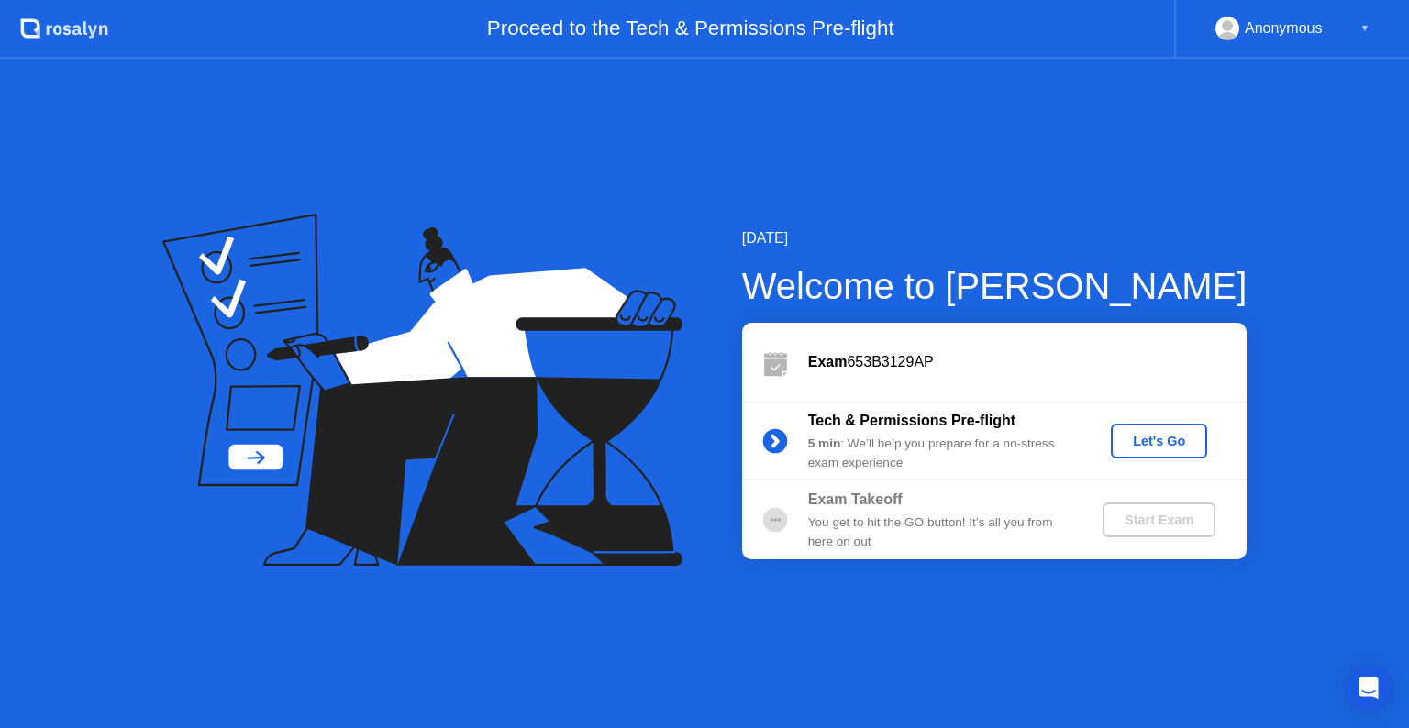
click at [1155, 443] on div "Let's Go" at bounding box center [1159, 441] width 82 height 15
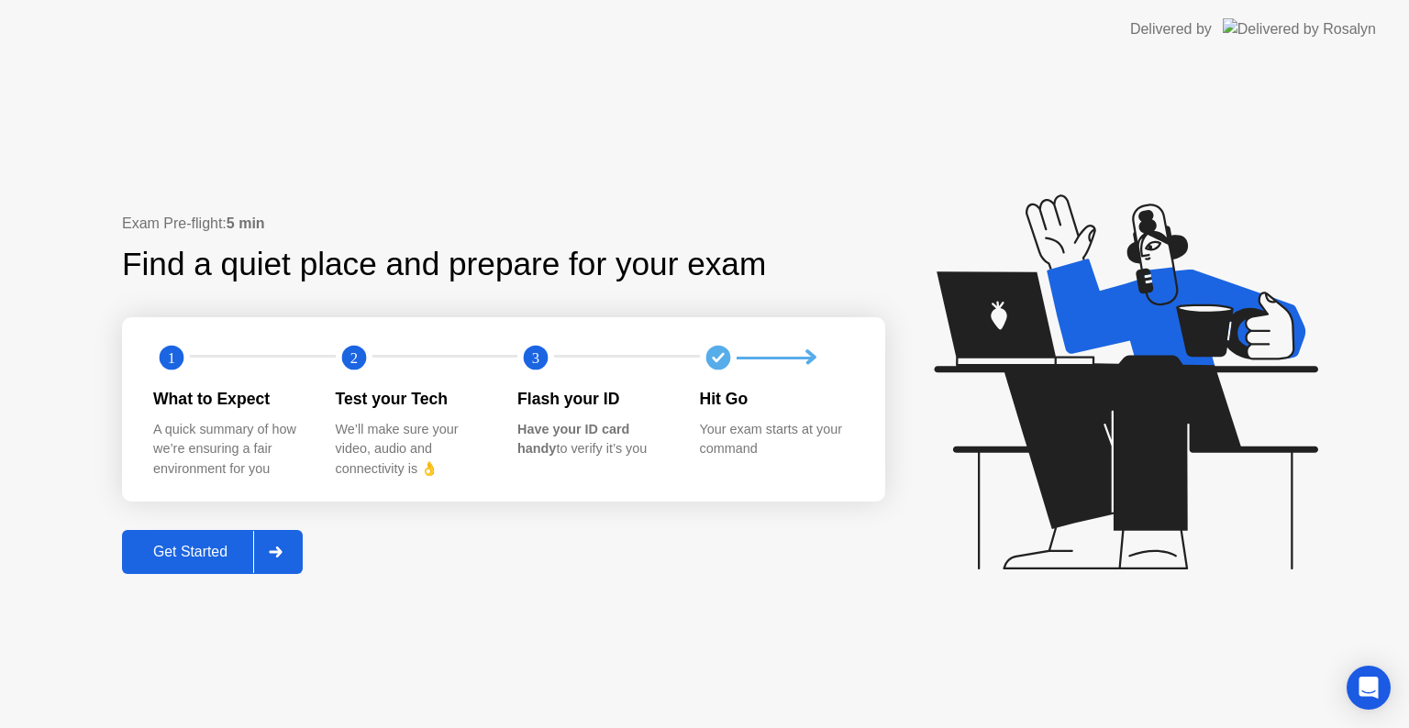
click at [185, 549] on div "Get Started" at bounding box center [190, 552] width 126 height 17
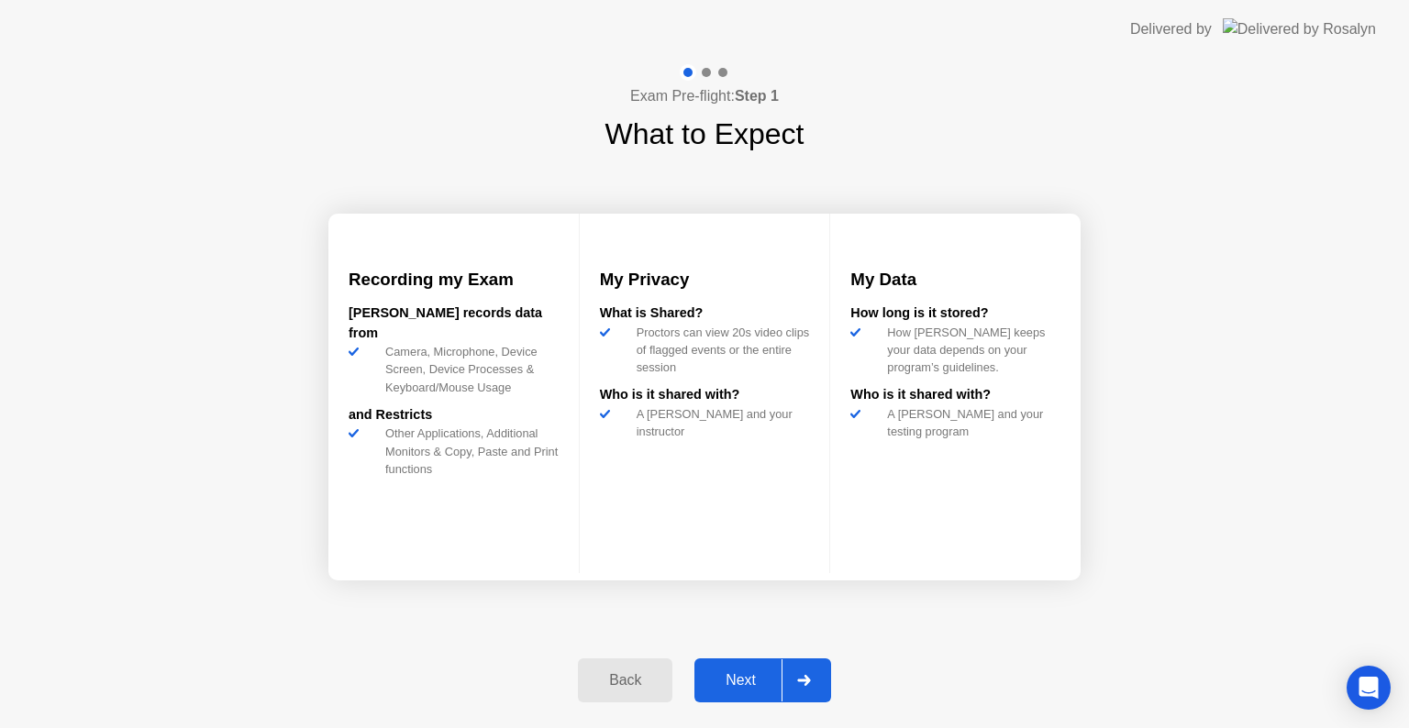
click at [747, 682] on div "Next" at bounding box center [741, 680] width 82 height 17
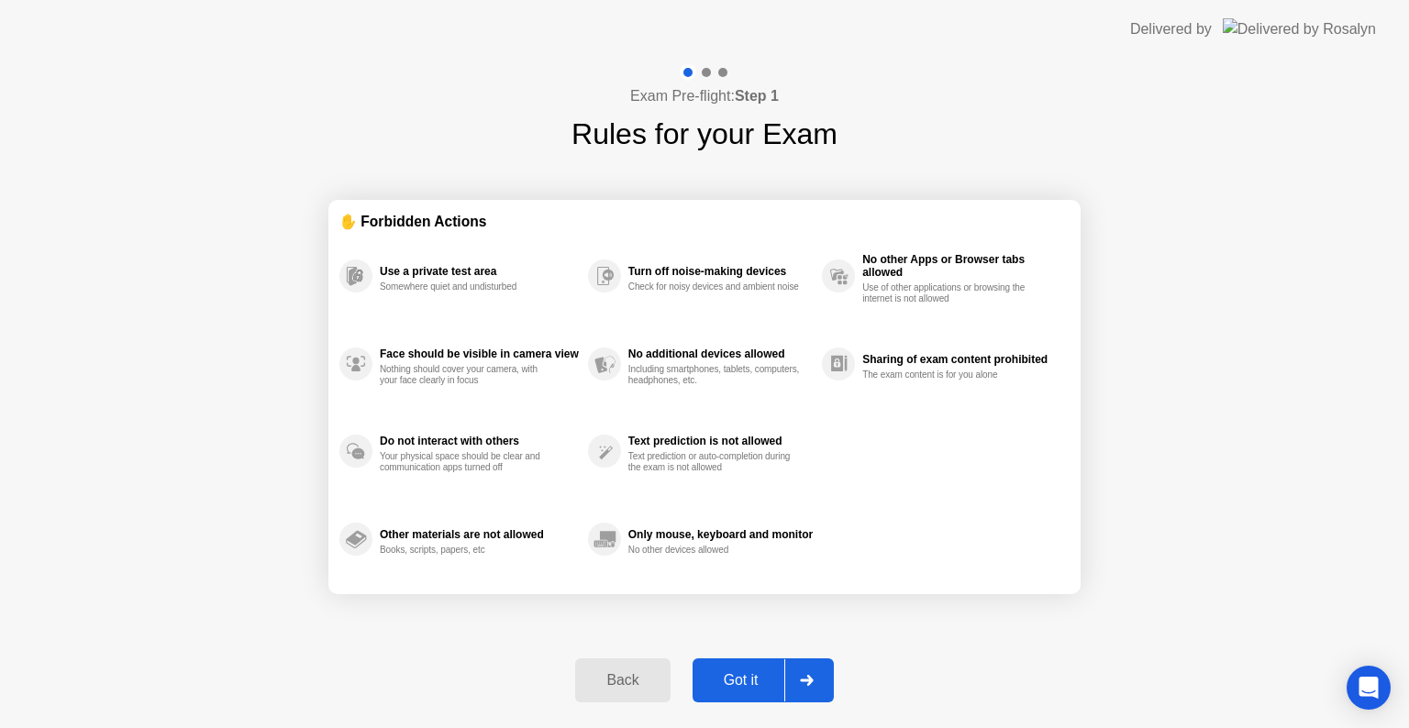
click at [743, 673] on div "Got it" at bounding box center [741, 680] width 86 height 17
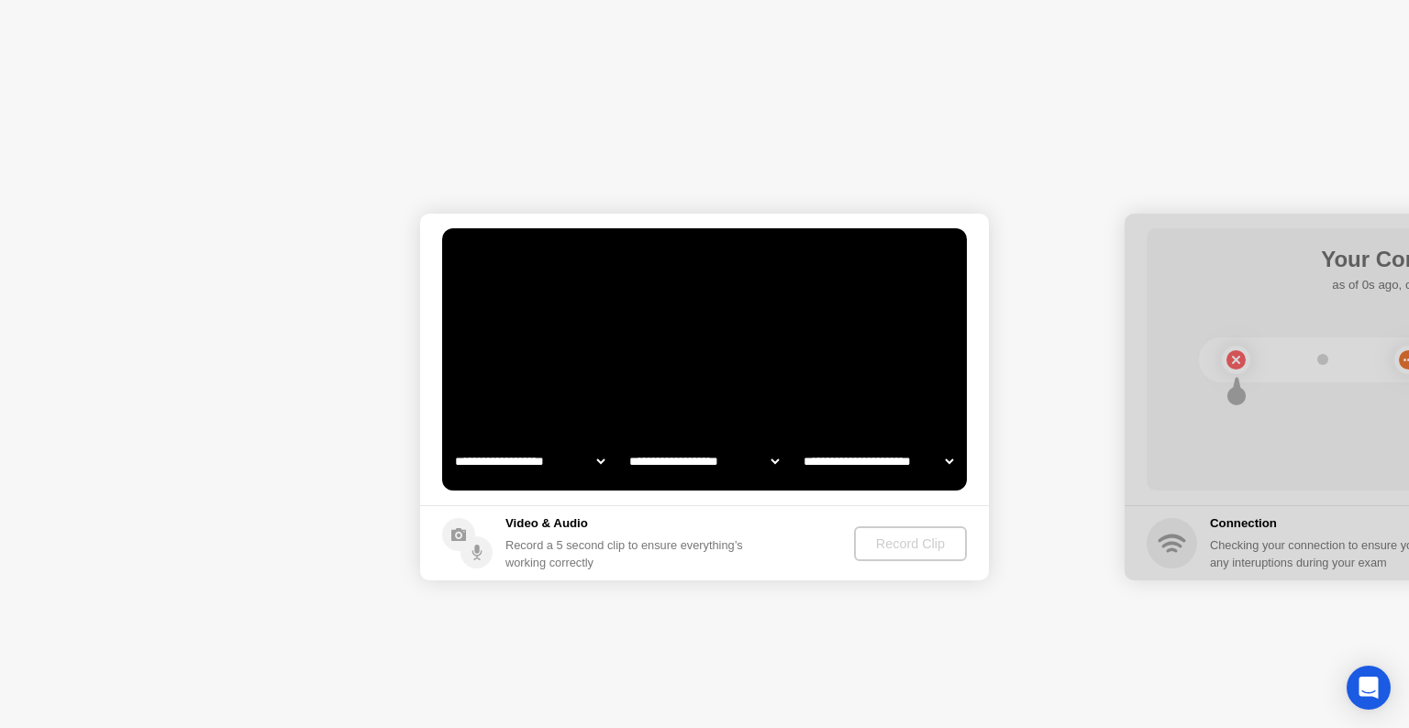
select select "**********"
select select "*******"
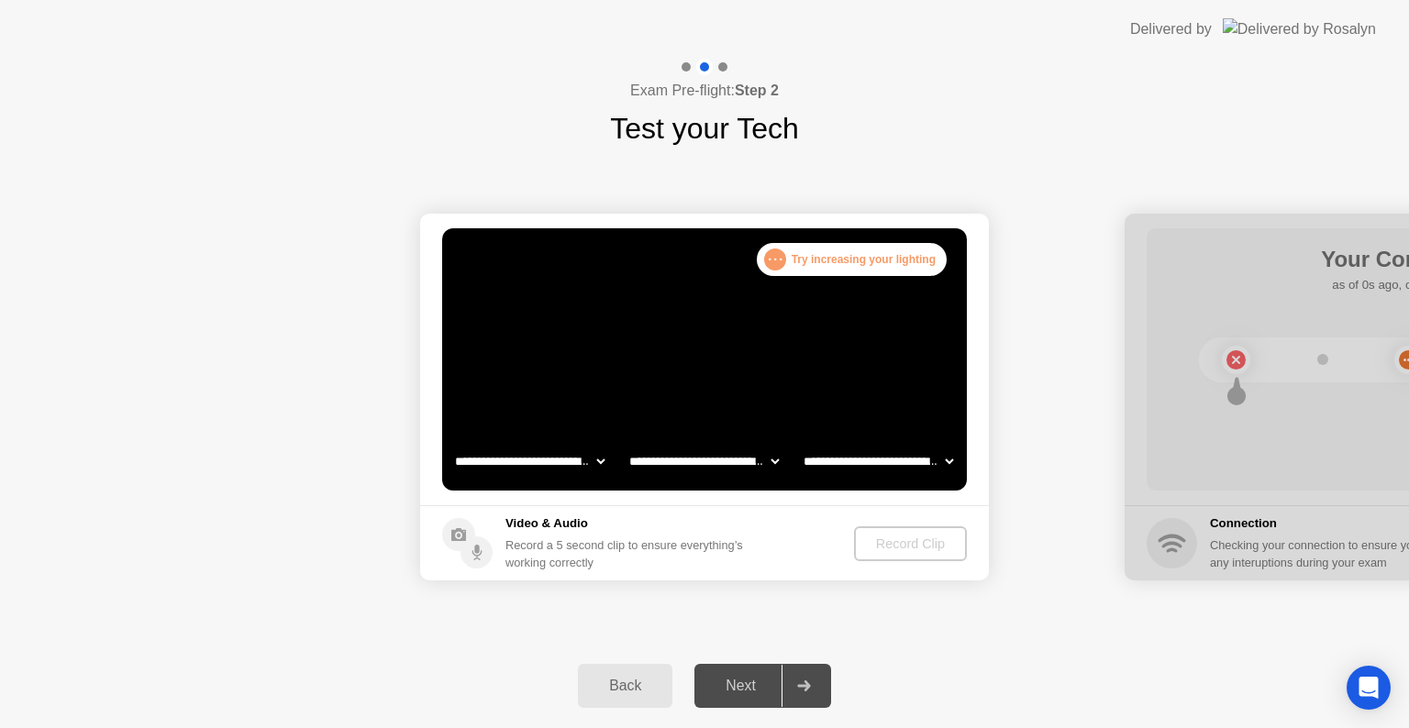
click at [602, 459] on select "**********" at bounding box center [529, 461] width 157 height 37
select select "**********"
click at [451, 443] on select "**********" at bounding box center [529, 461] width 157 height 37
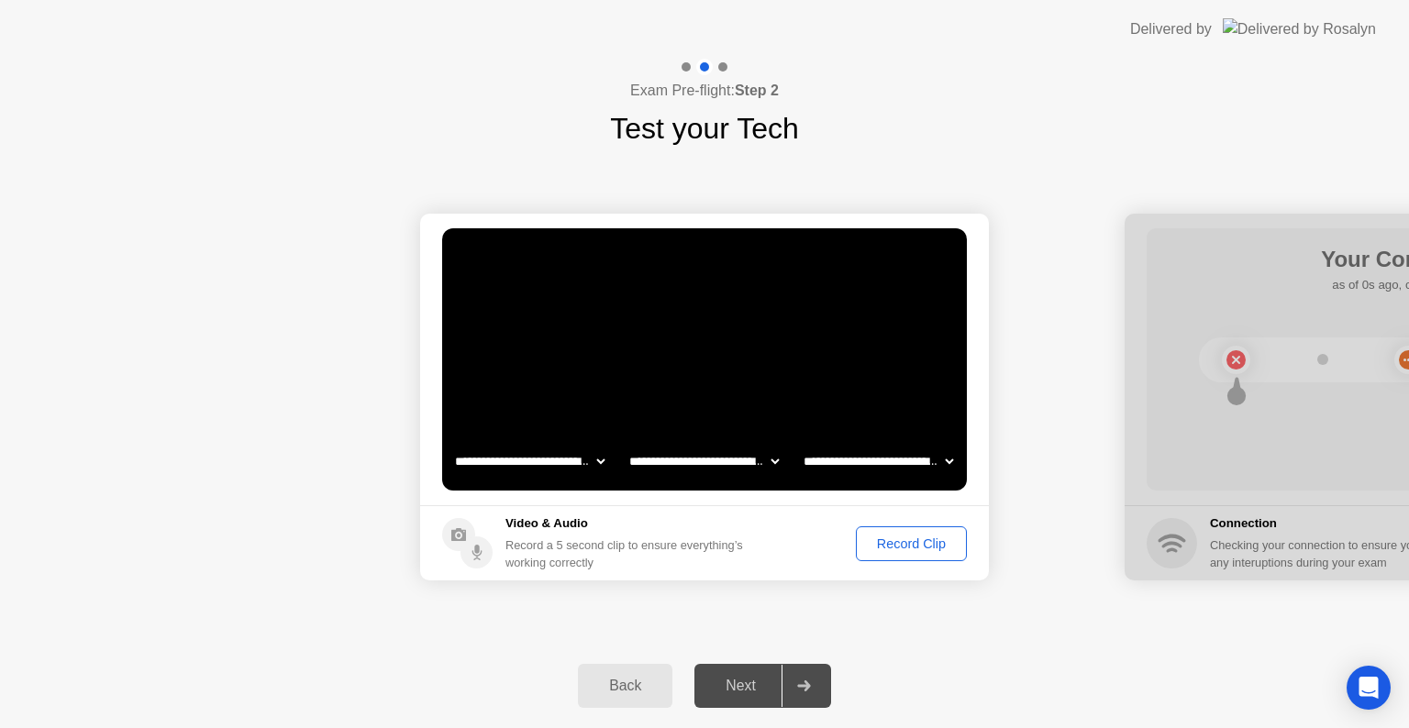
click at [892, 547] on div "Record Clip" at bounding box center [911, 543] width 98 height 15
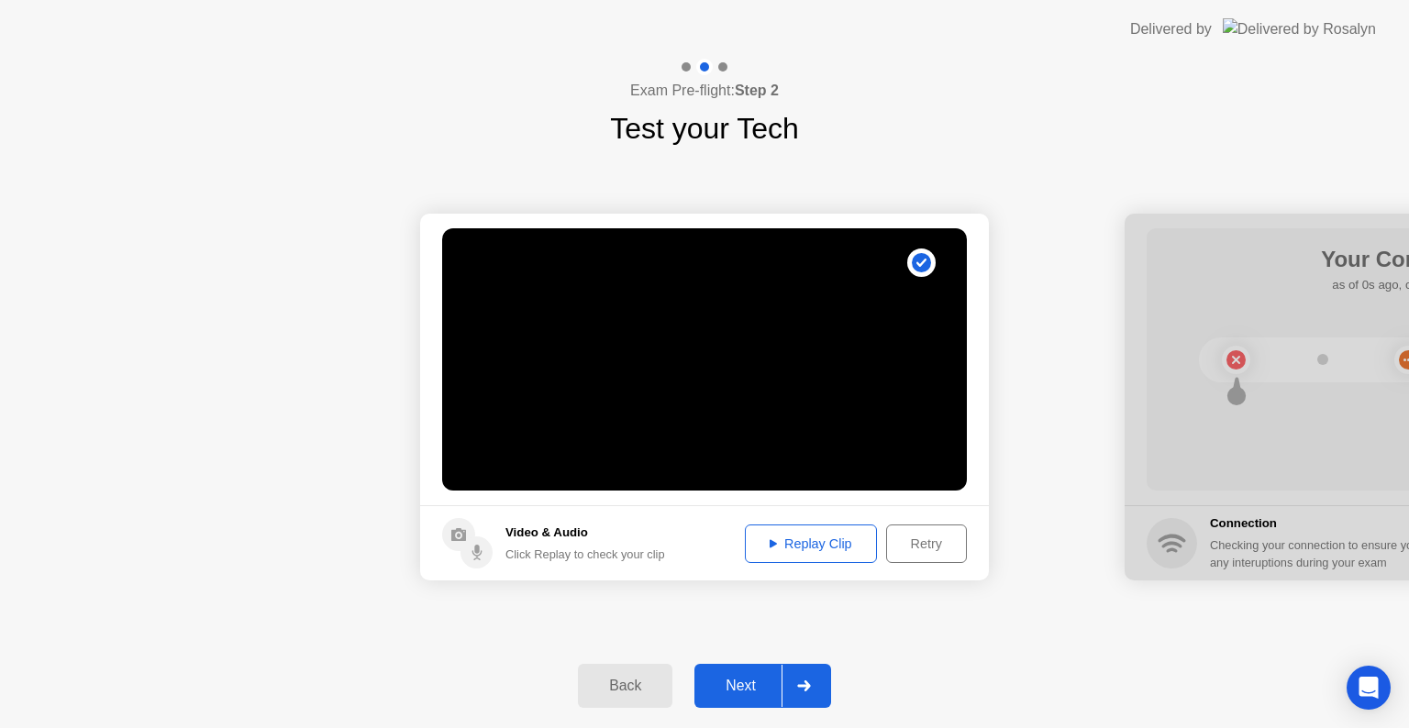
click at [806, 542] on div "Replay Clip" at bounding box center [810, 543] width 119 height 15
click at [760, 689] on div "Next" at bounding box center [741, 686] width 82 height 17
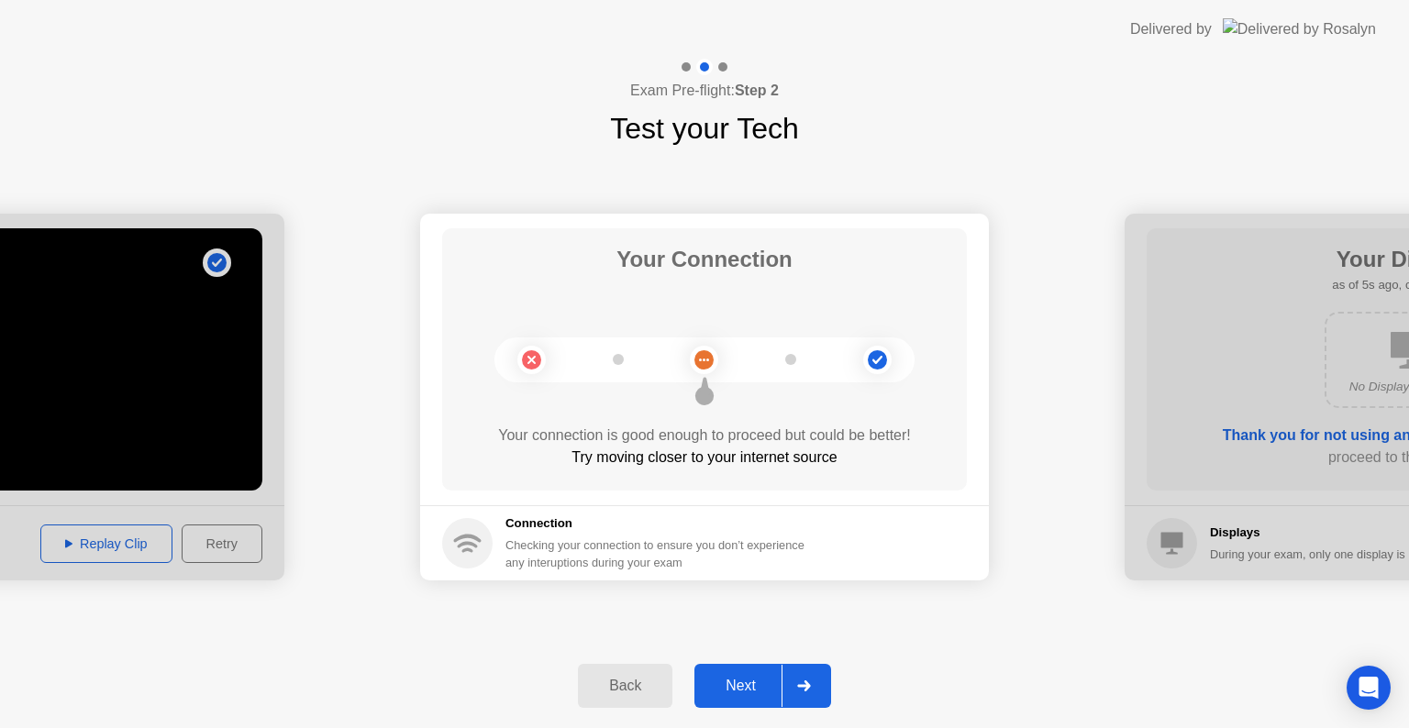
click at [474, 541] on circle at bounding box center [467, 543] width 50 height 50
click at [730, 693] on div "Next" at bounding box center [741, 686] width 82 height 17
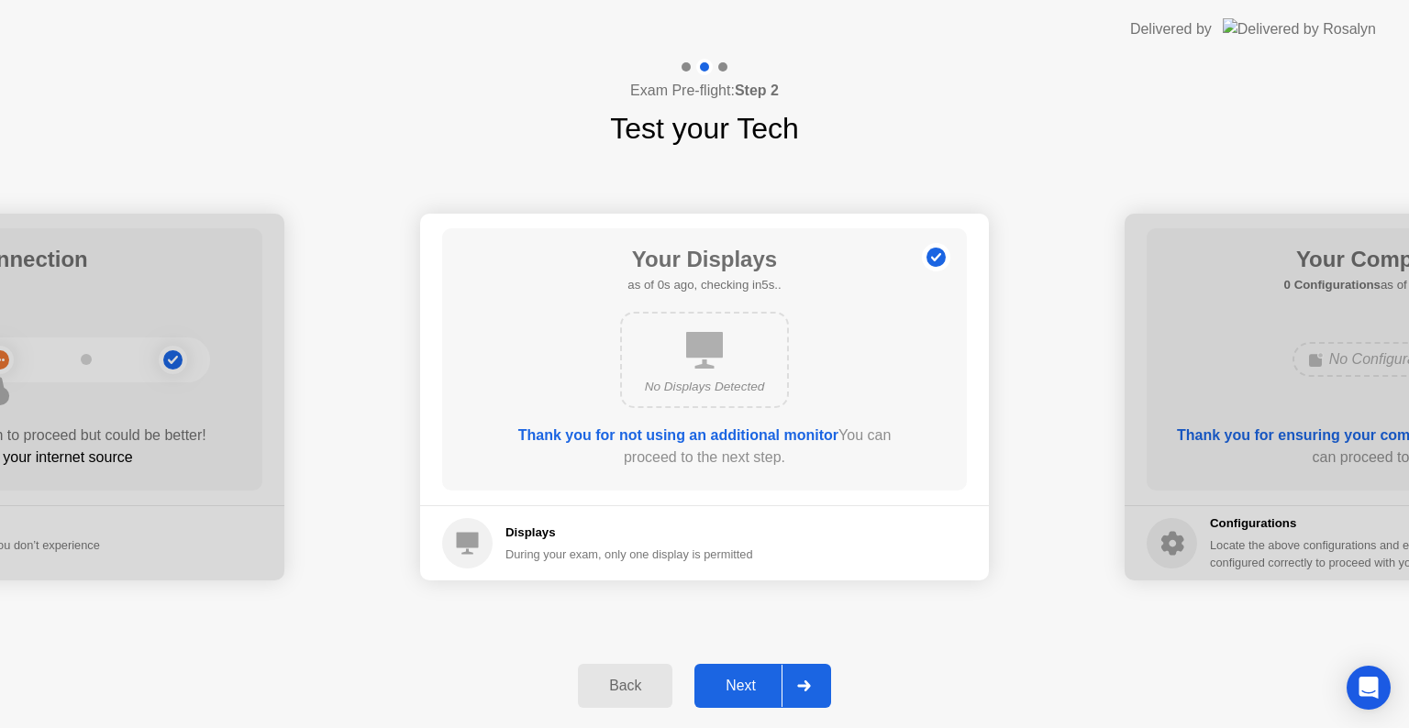
click at [739, 691] on div "Next" at bounding box center [741, 686] width 82 height 17
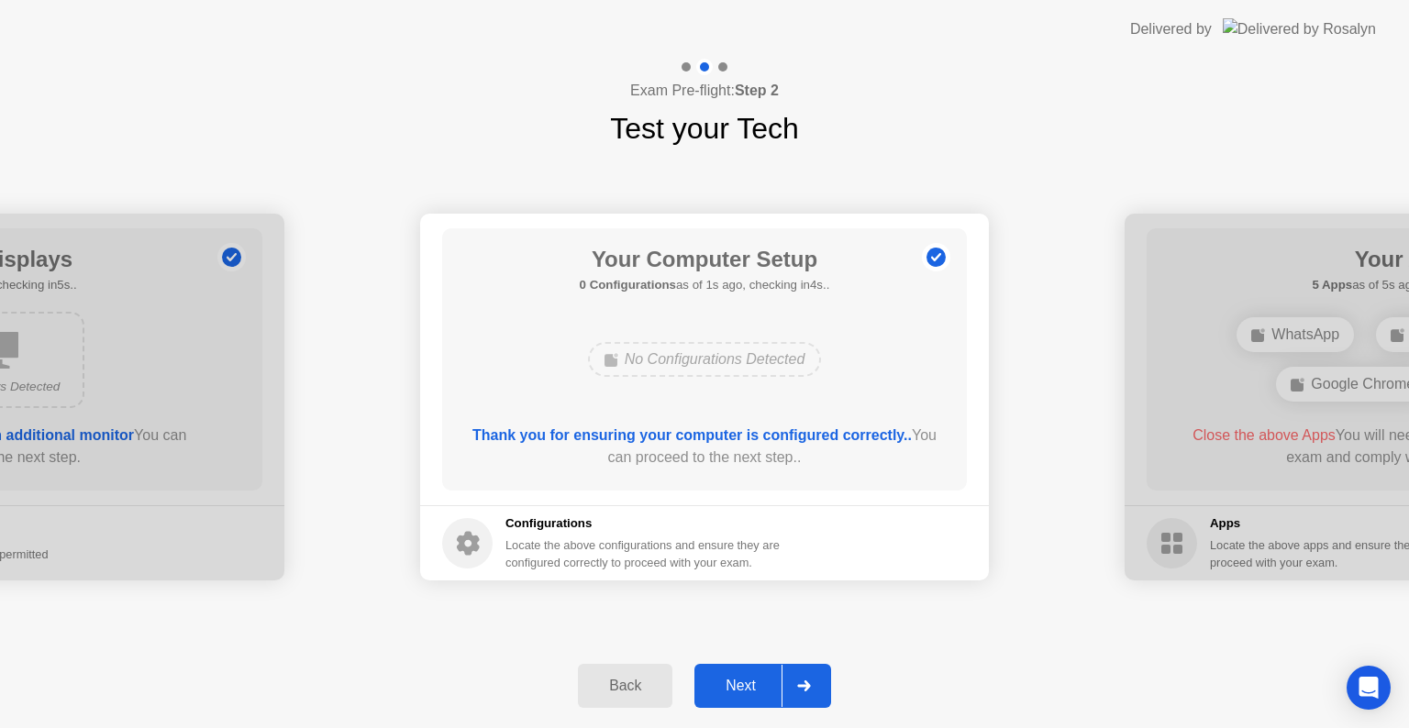
click at [757, 678] on div "Next" at bounding box center [741, 686] width 82 height 17
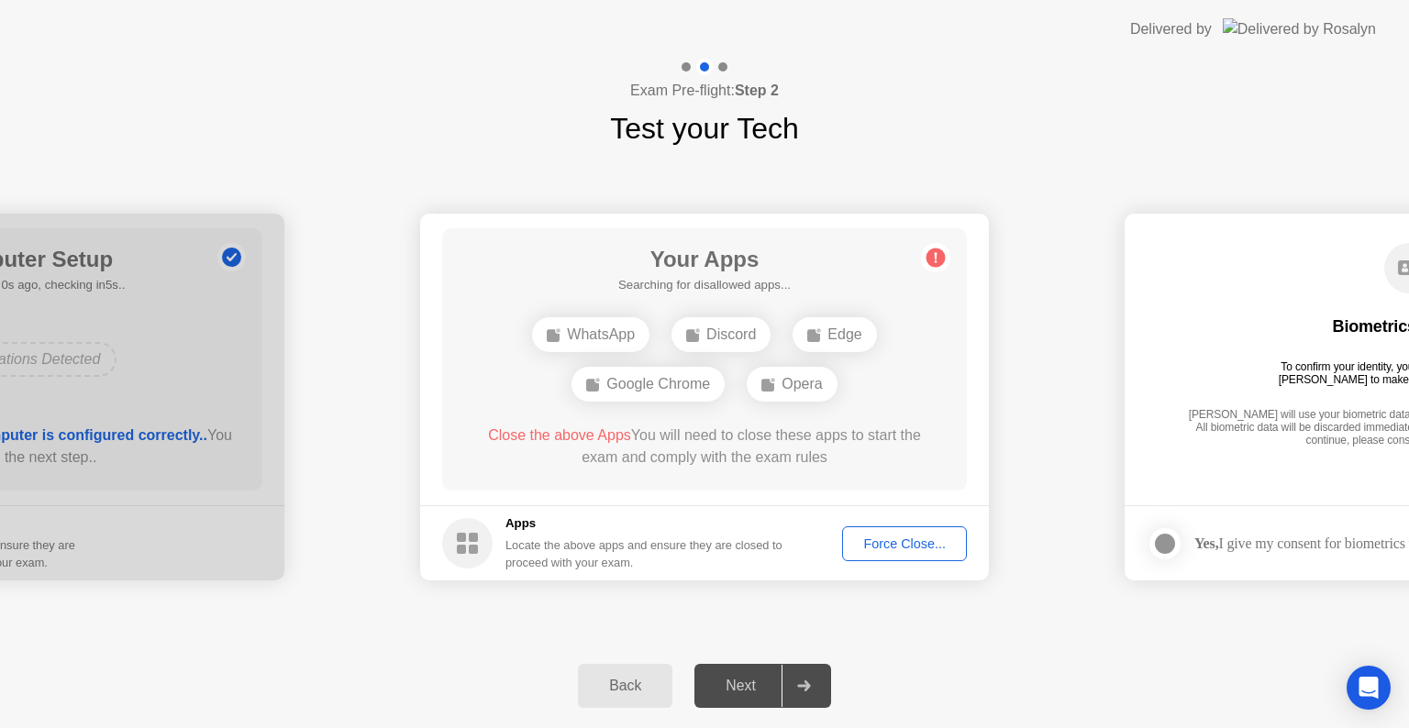
click at [901, 554] on button "Force Close..." at bounding box center [904, 543] width 125 height 35
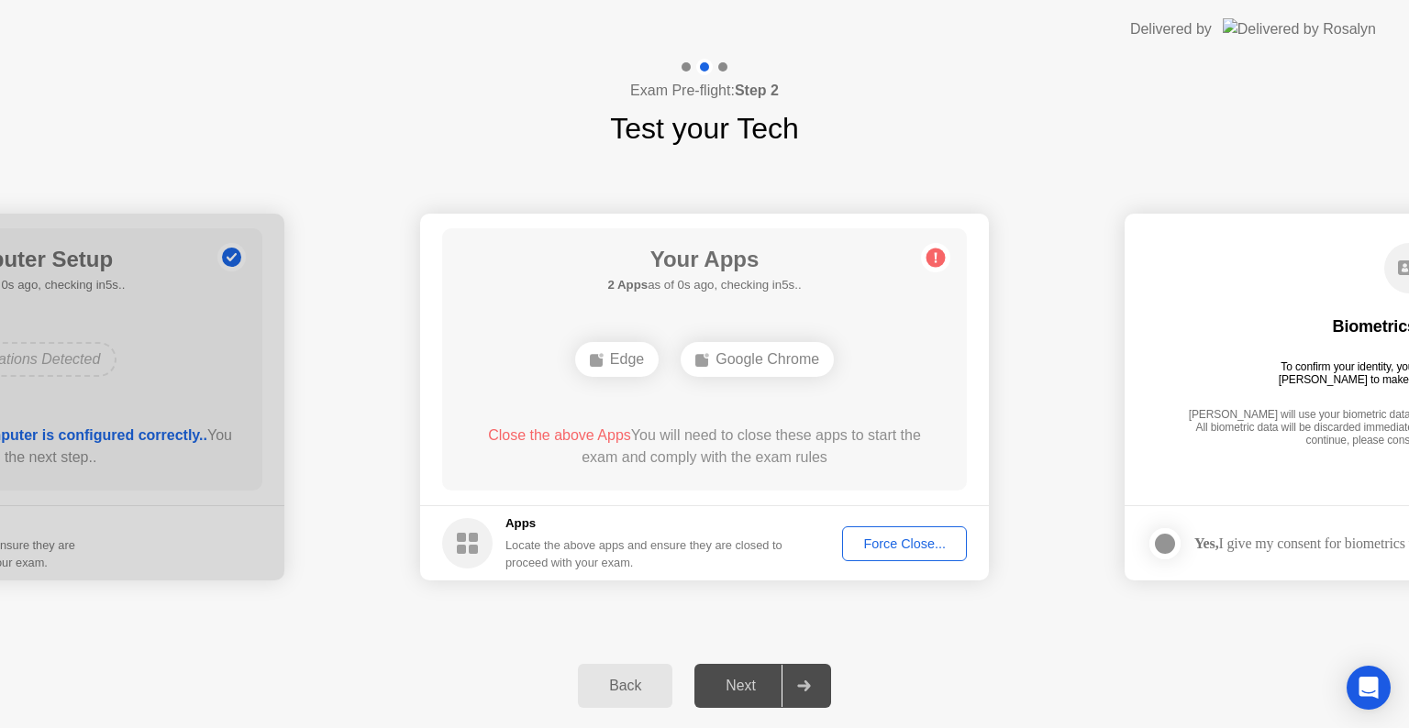
click at [902, 543] on div "Force Close..." at bounding box center [904, 543] width 112 height 15
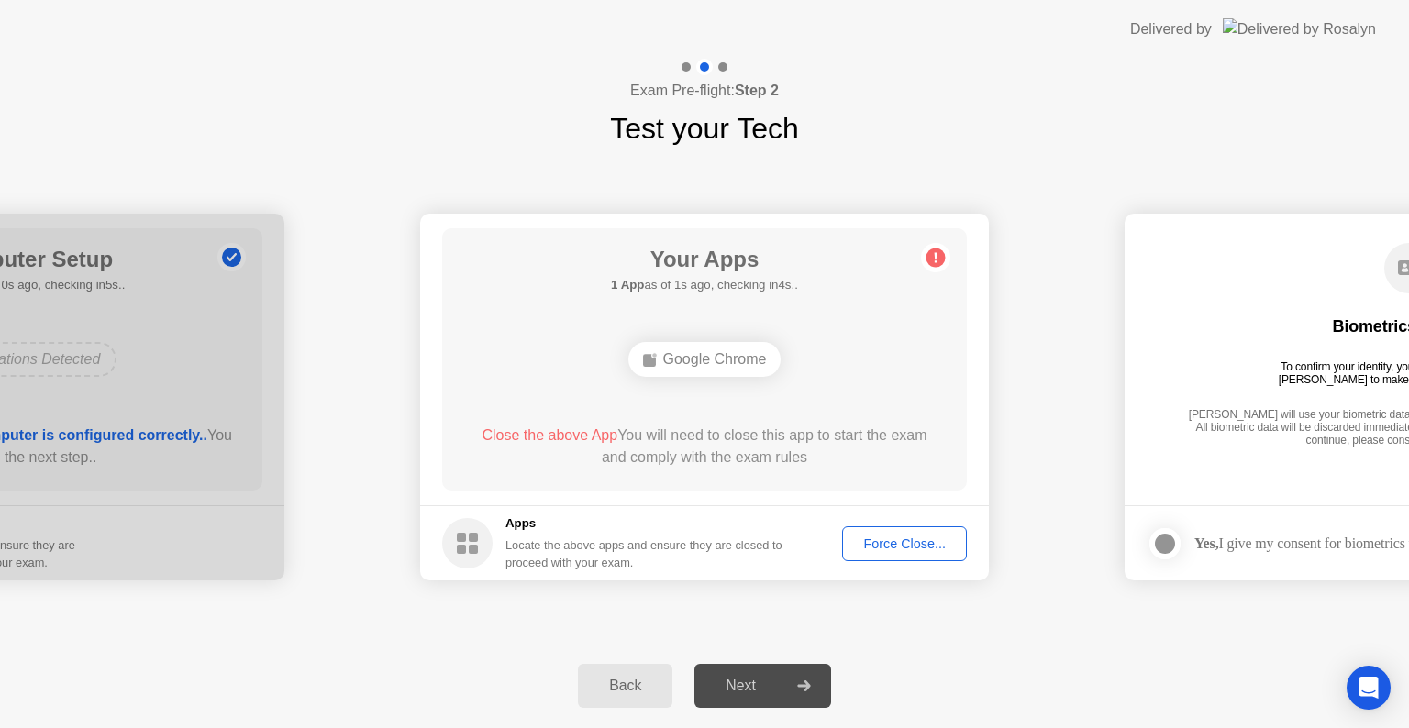
click at [718, 363] on div "Google Chrome" at bounding box center [704, 359] width 153 height 35
click at [684, 358] on div "Google Chrome" at bounding box center [704, 359] width 153 height 35
click at [732, 354] on div "Google Chrome" at bounding box center [704, 359] width 153 height 35
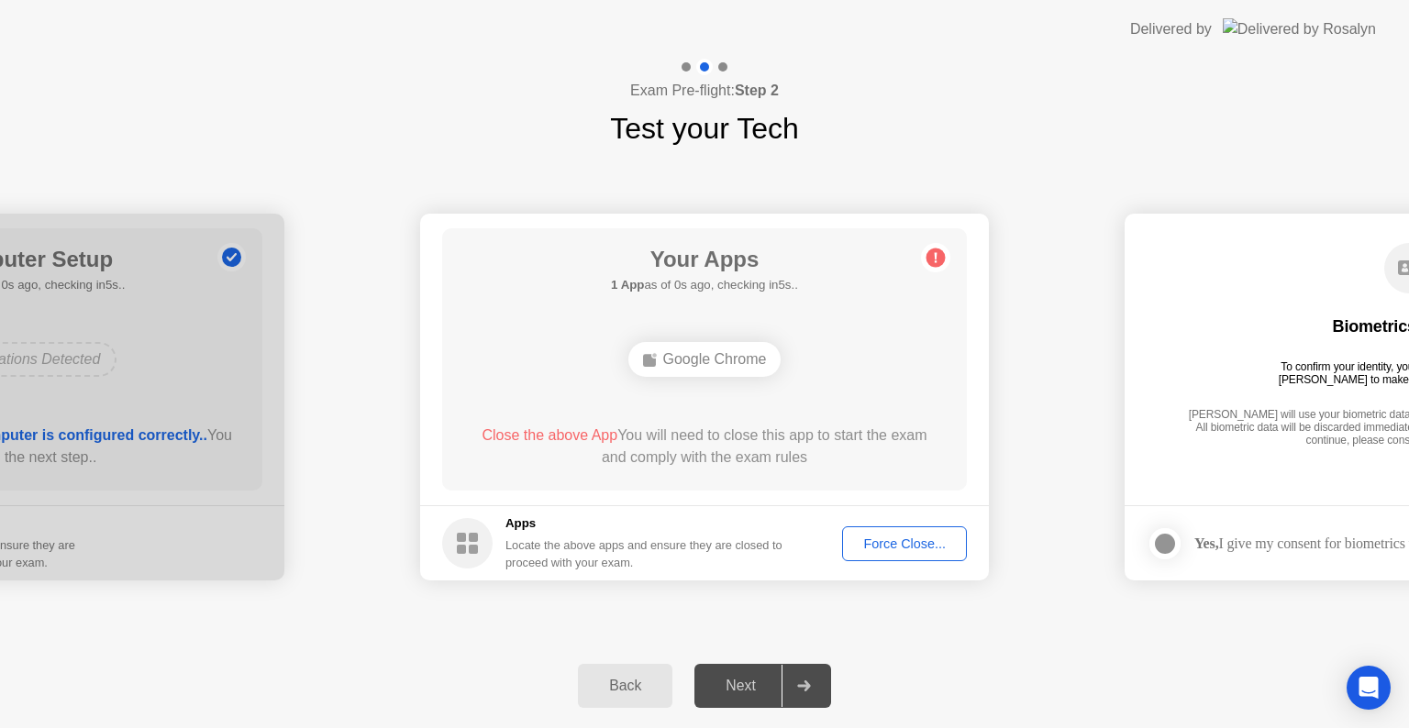
click at [874, 544] on div "Force Close..." at bounding box center [904, 543] width 112 height 15
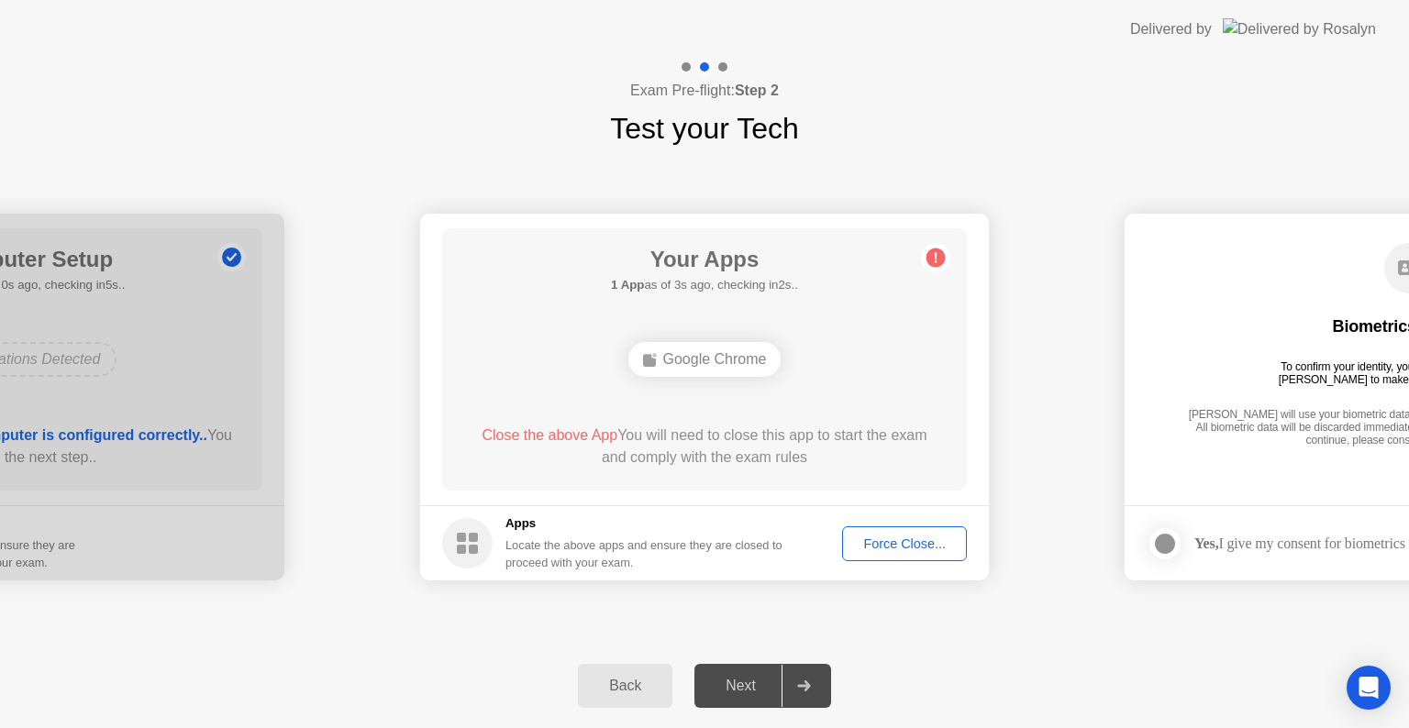
click at [695, 356] on div "Google Chrome" at bounding box center [704, 359] width 153 height 35
click at [890, 547] on div "Force Close..." at bounding box center [904, 543] width 112 height 15
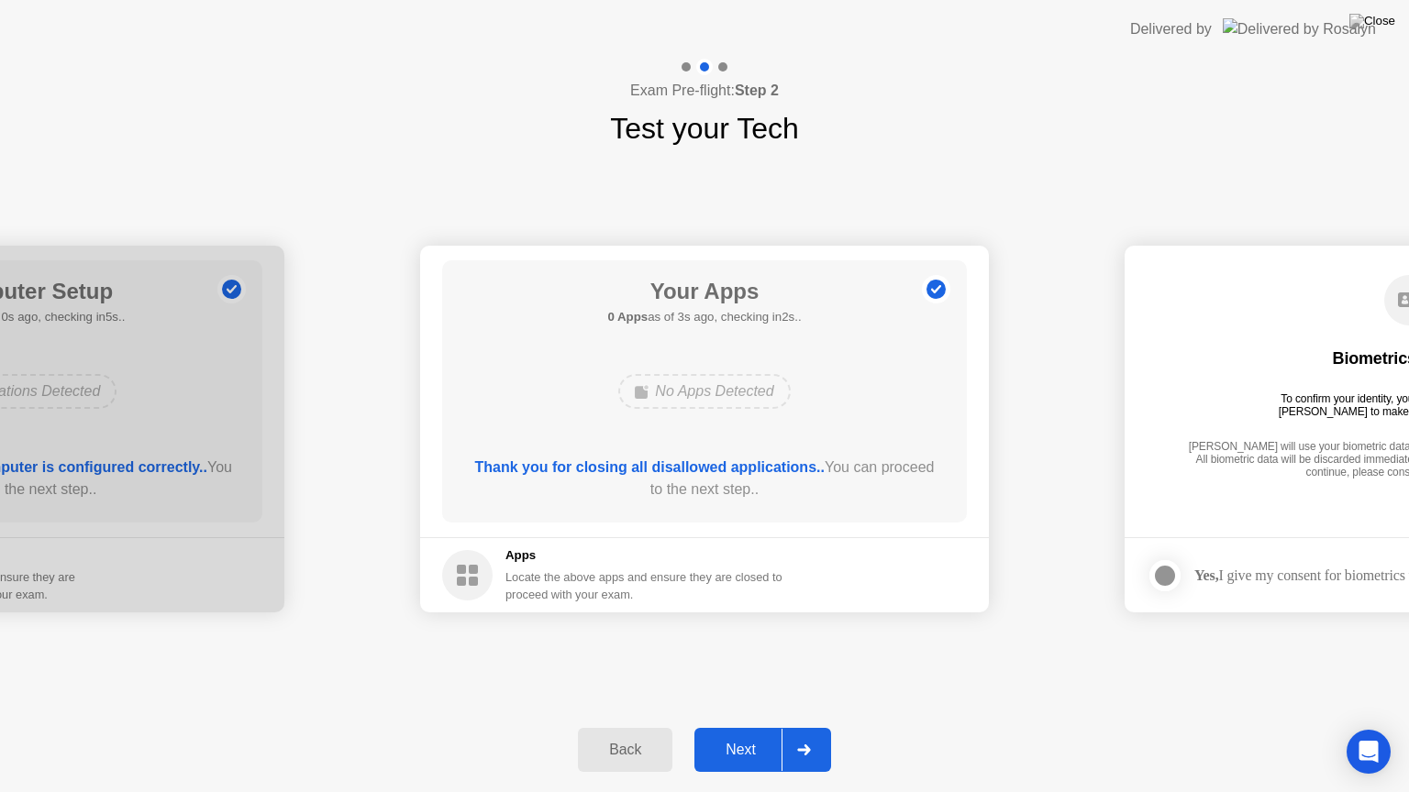
click at [687, 65] on div at bounding box center [685, 66] width 9 height 9
drag, startPoint x: 161, startPoint y: 347, endPoint x: 502, endPoint y: 360, distance: 340.5
click at [749, 727] on div "Next" at bounding box center [741, 750] width 82 height 17
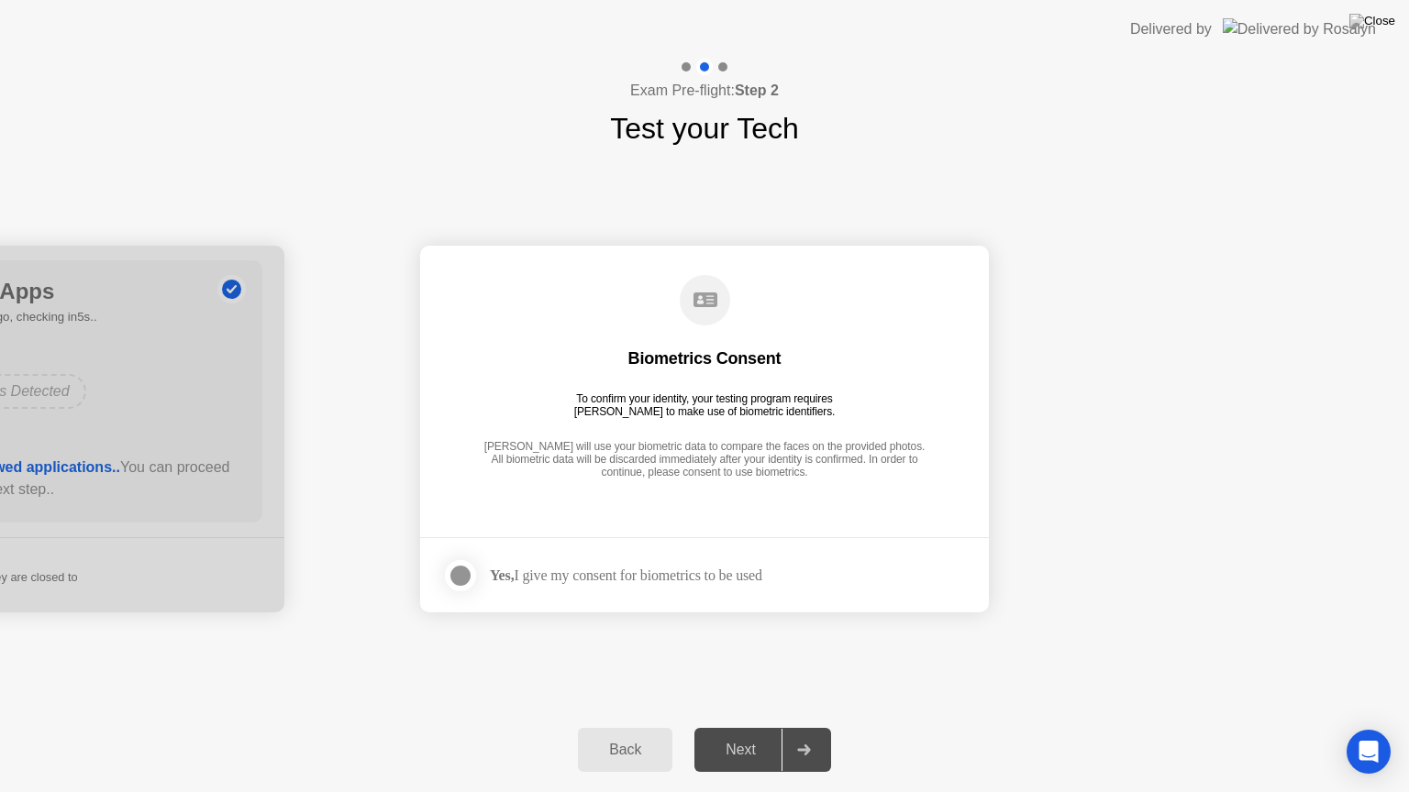
click at [457, 581] on div at bounding box center [460, 576] width 22 height 22
click at [742, 727] on div "Next" at bounding box center [741, 750] width 82 height 17
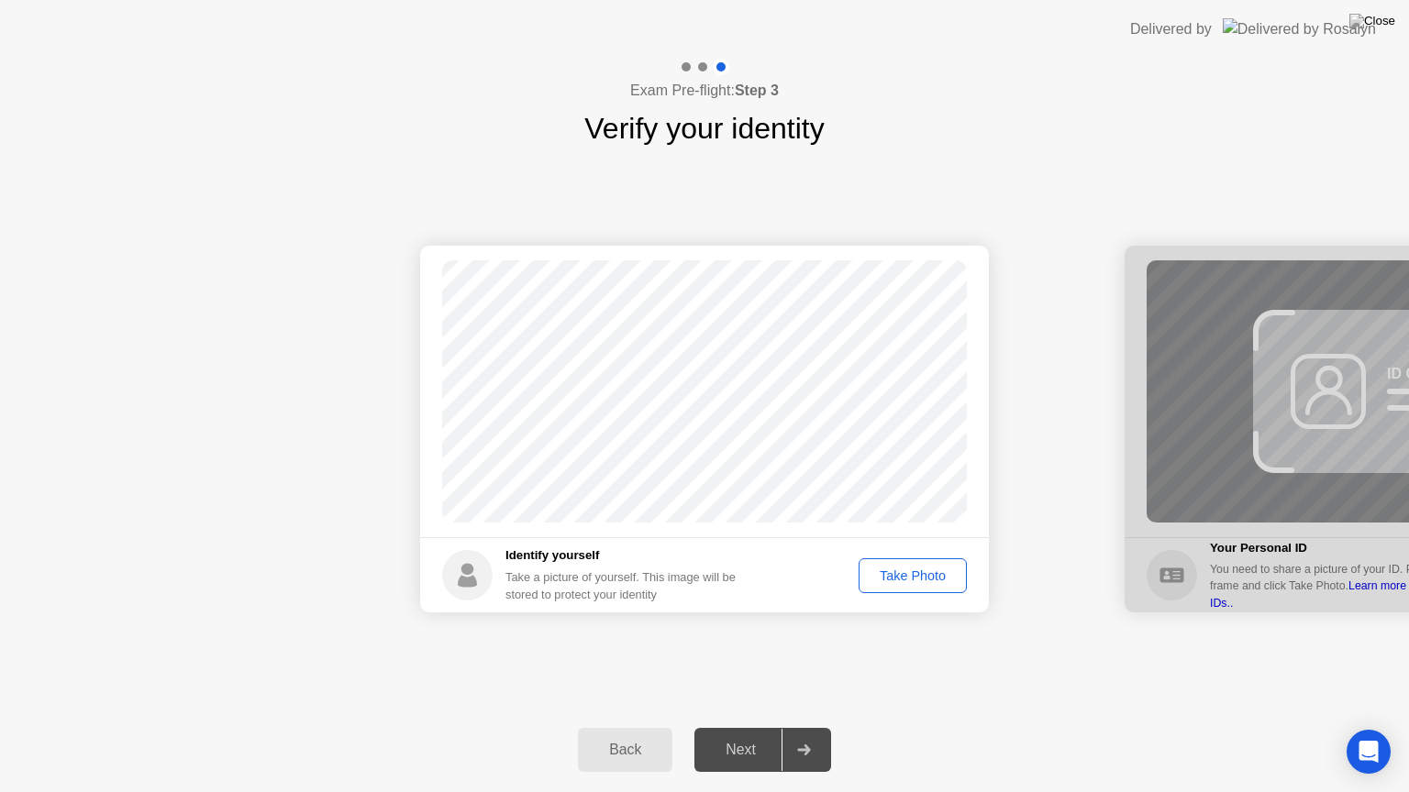
click at [926, 574] on div "Take Photo" at bounding box center [912, 576] width 95 height 15
click at [742, 727] on div "Next" at bounding box center [741, 750] width 82 height 17
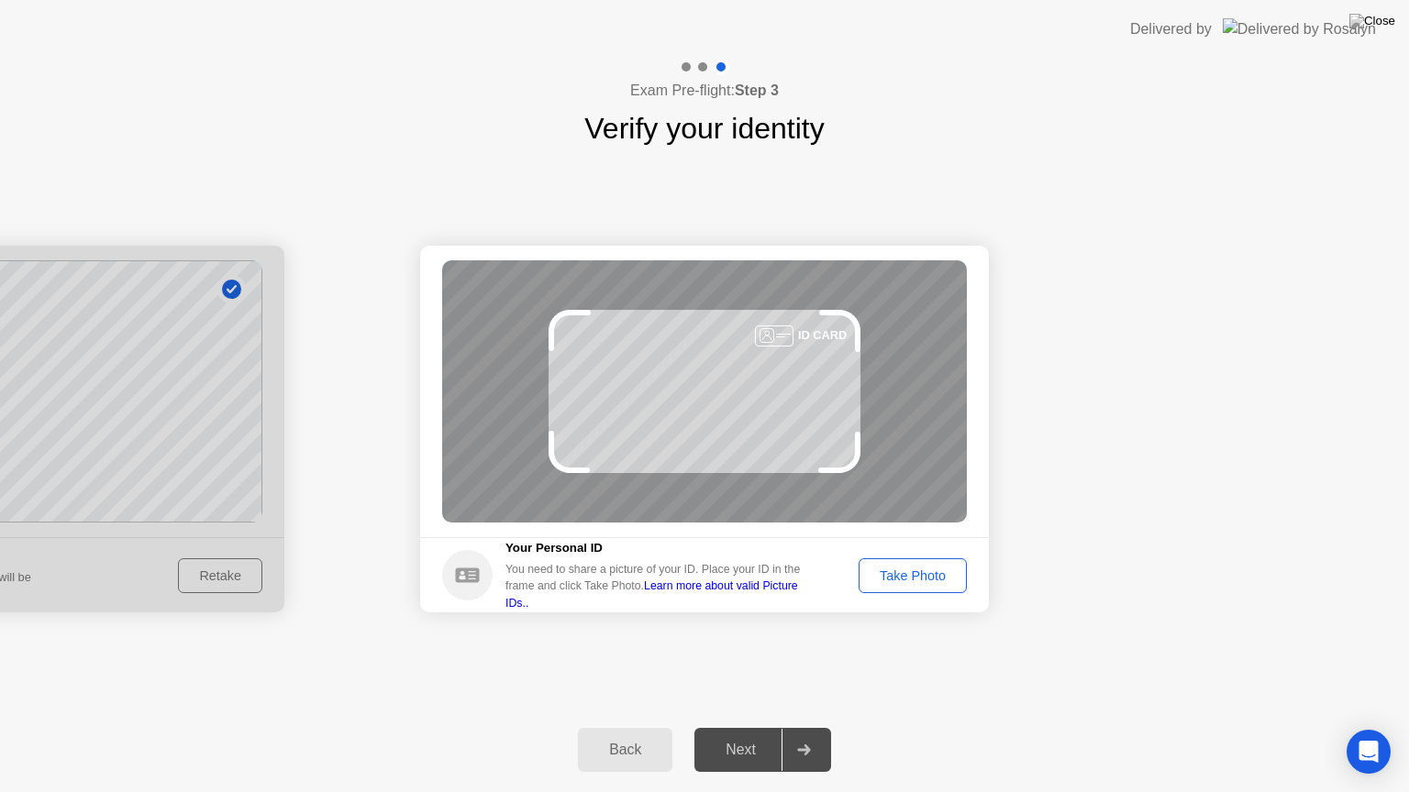
click at [1078, 185] on div "Success Photo is correctly taken Identify yourself Take a picture of yourself. …" at bounding box center [704, 429] width 1409 height 558
click at [913, 579] on div "Take Photo" at bounding box center [912, 576] width 95 height 15
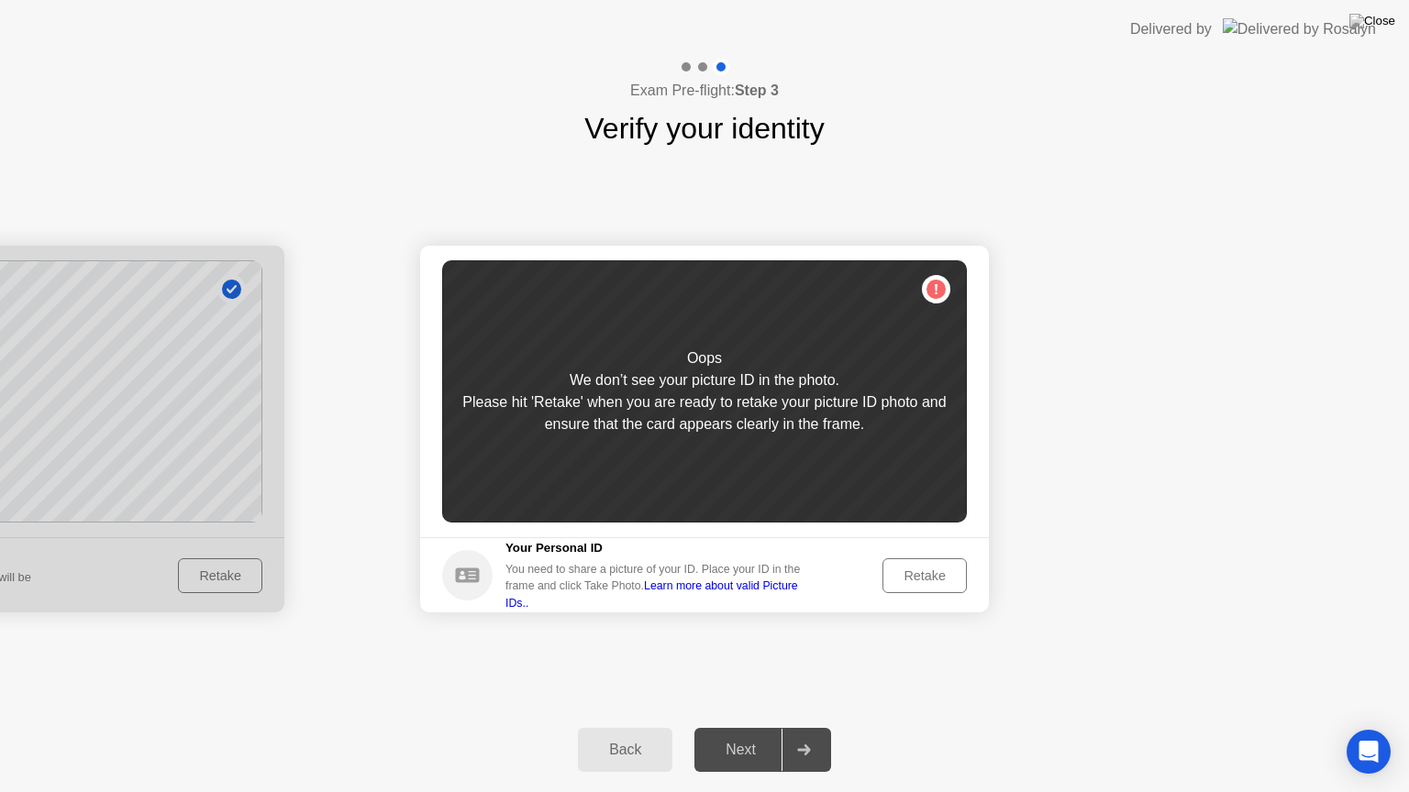
click at [734, 592] on link "Learn more about valid Picture IDs.." at bounding box center [651, 594] width 293 height 29
click at [569, 525] on main "Success Photo is correctly taken Unsuccess Photo is not correctly taken. Oops W…" at bounding box center [704, 392] width 569 height 292
click at [925, 294] on div "Oops We don’t see your picture ID in the photo. Please hit 'Retake' when you ar…" at bounding box center [704, 391] width 525 height 262
click at [927, 293] on div "Oops We don’t see your picture ID in the photo. Please hit 'Retake' when you ar…" at bounding box center [704, 391] width 525 height 262
click at [923, 576] on div "Retake" at bounding box center [925, 576] width 72 height 15
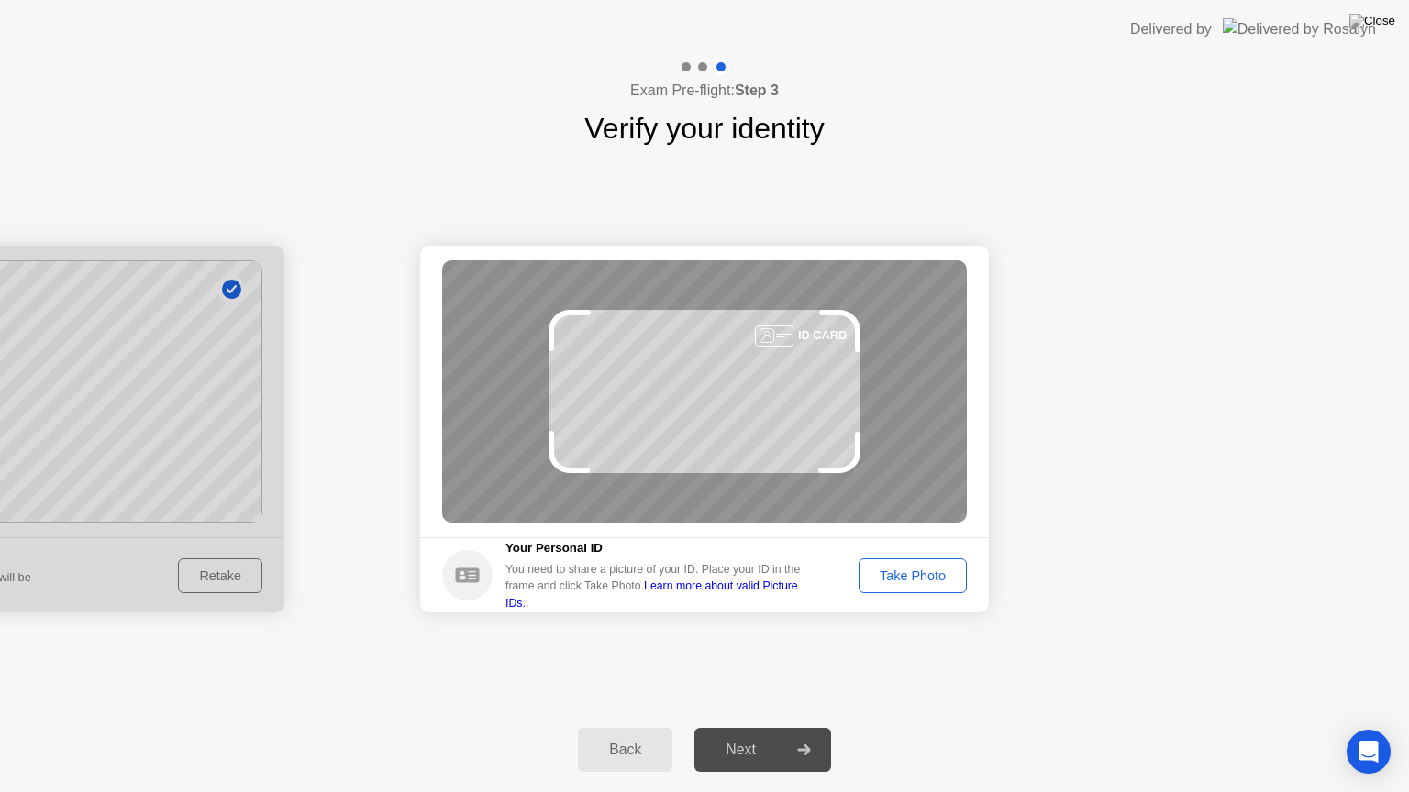
click at [469, 578] on icon at bounding box center [467, 575] width 24 height 15
click at [768, 341] on div at bounding box center [774, 336] width 39 height 21
click at [770, 331] on div at bounding box center [774, 336] width 39 height 21
click at [740, 573] on div "You need to share a picture of your ID. Place your ID in the frame and click Ta…" at bounding box center [659, 586] width 308 height 50
click at [779, 338] on div at bounding box center [774, 336] width 39 height 21
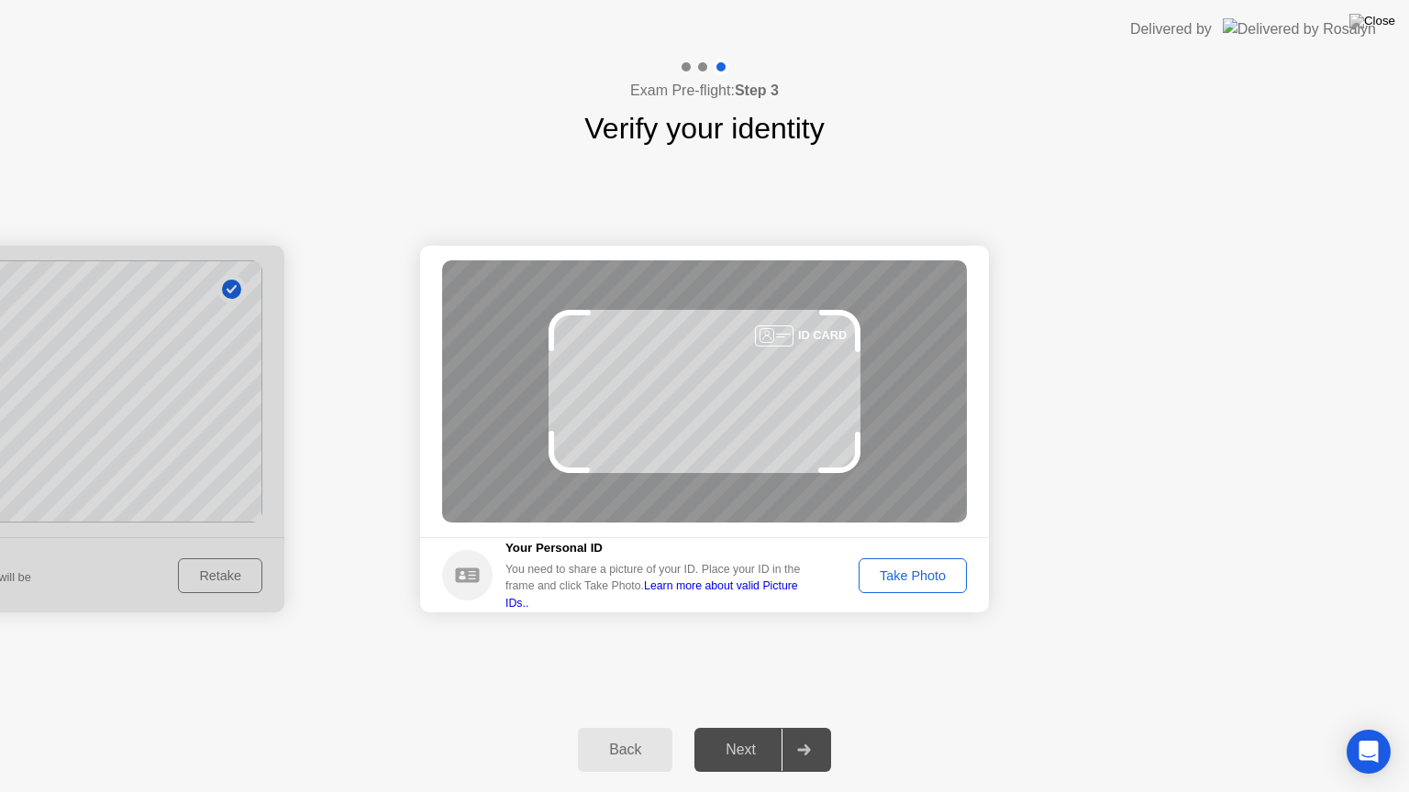
click at [763, 329] on div at bounding box center [774, 336] width 39 height 21
click at [901, 583] on div "Take Photo" at bounding box center [912, 576] width 95 height 15
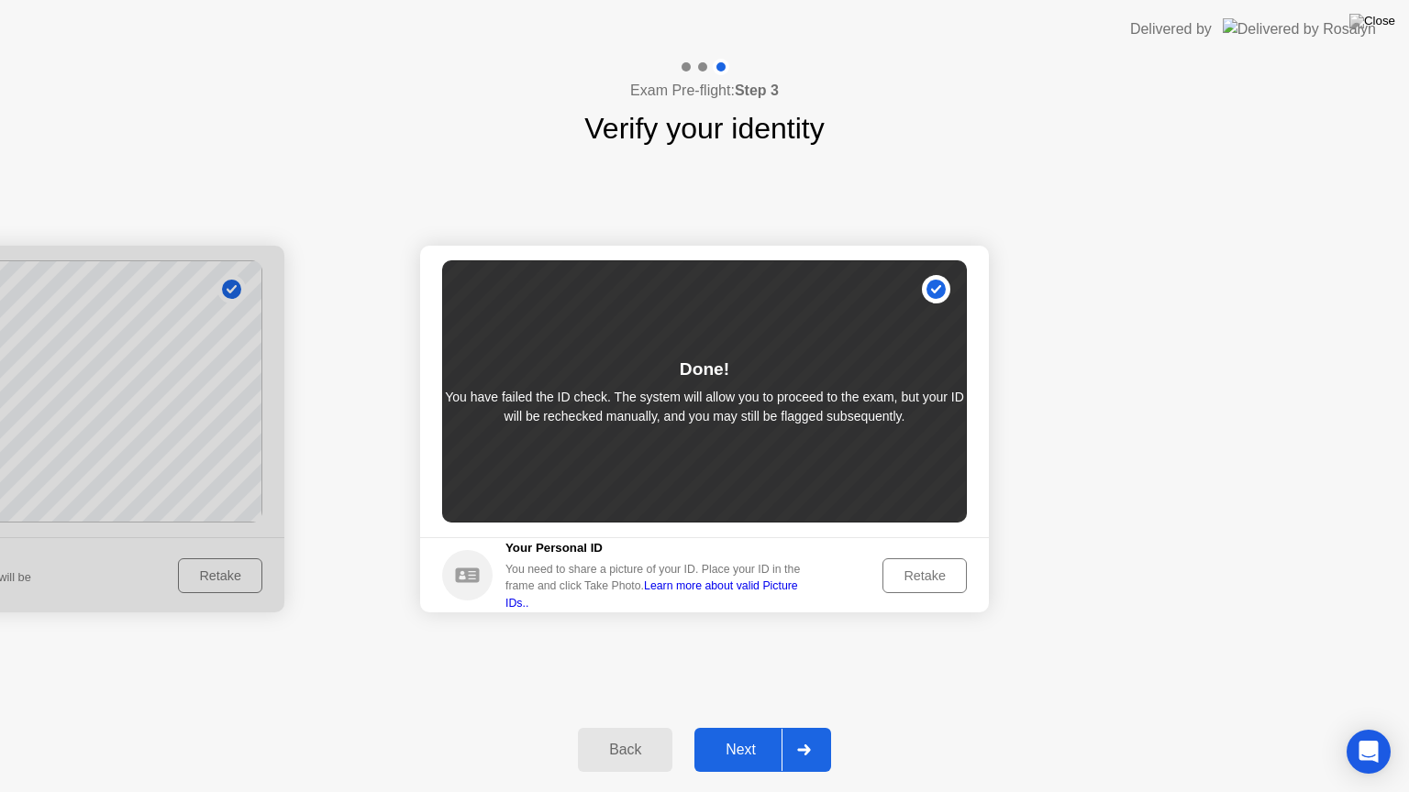
click at [745, 727] on div "Next" at bounding box center [741, 750] width 82 height 17
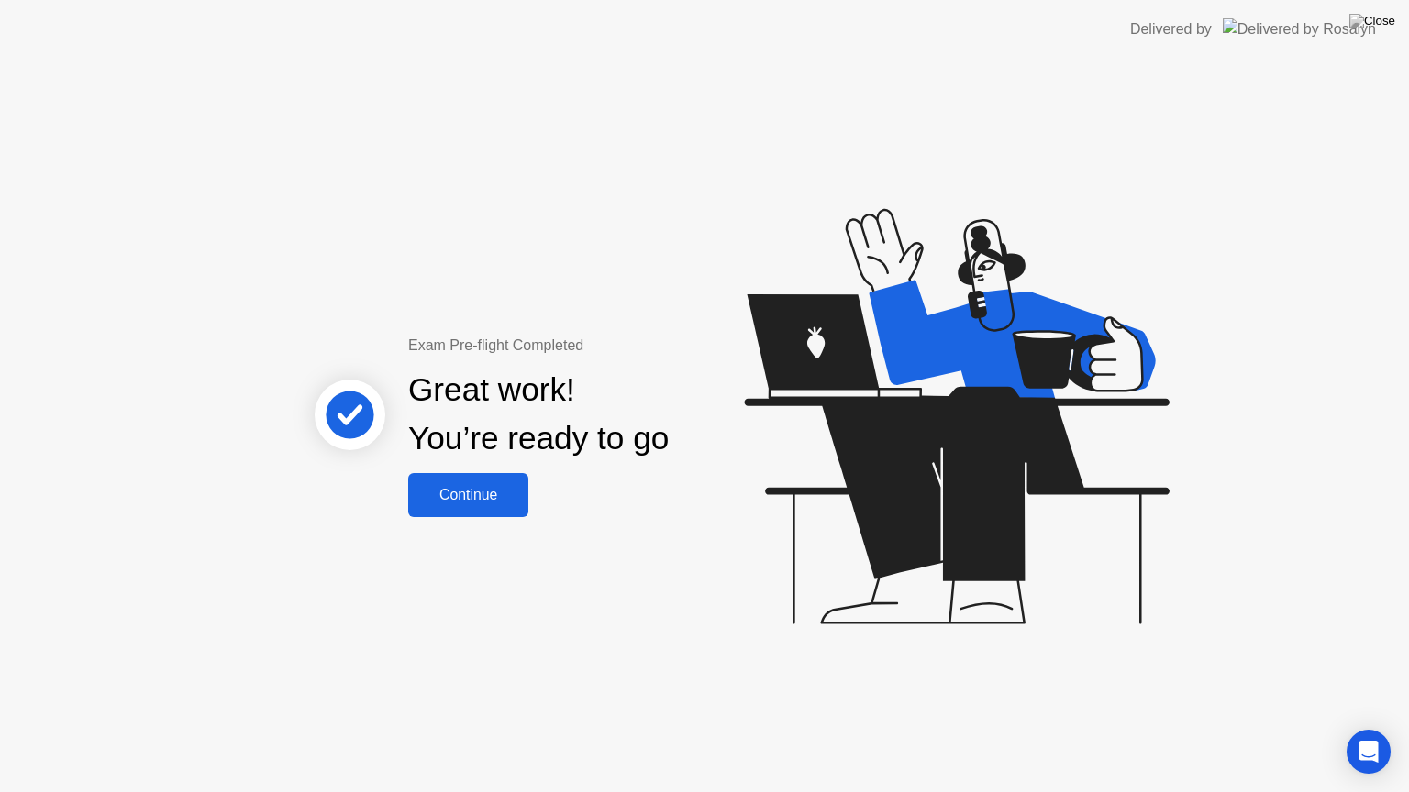
click at [481, 494] on div "Continue" at bounding box center [468, 495] width 109 height 17
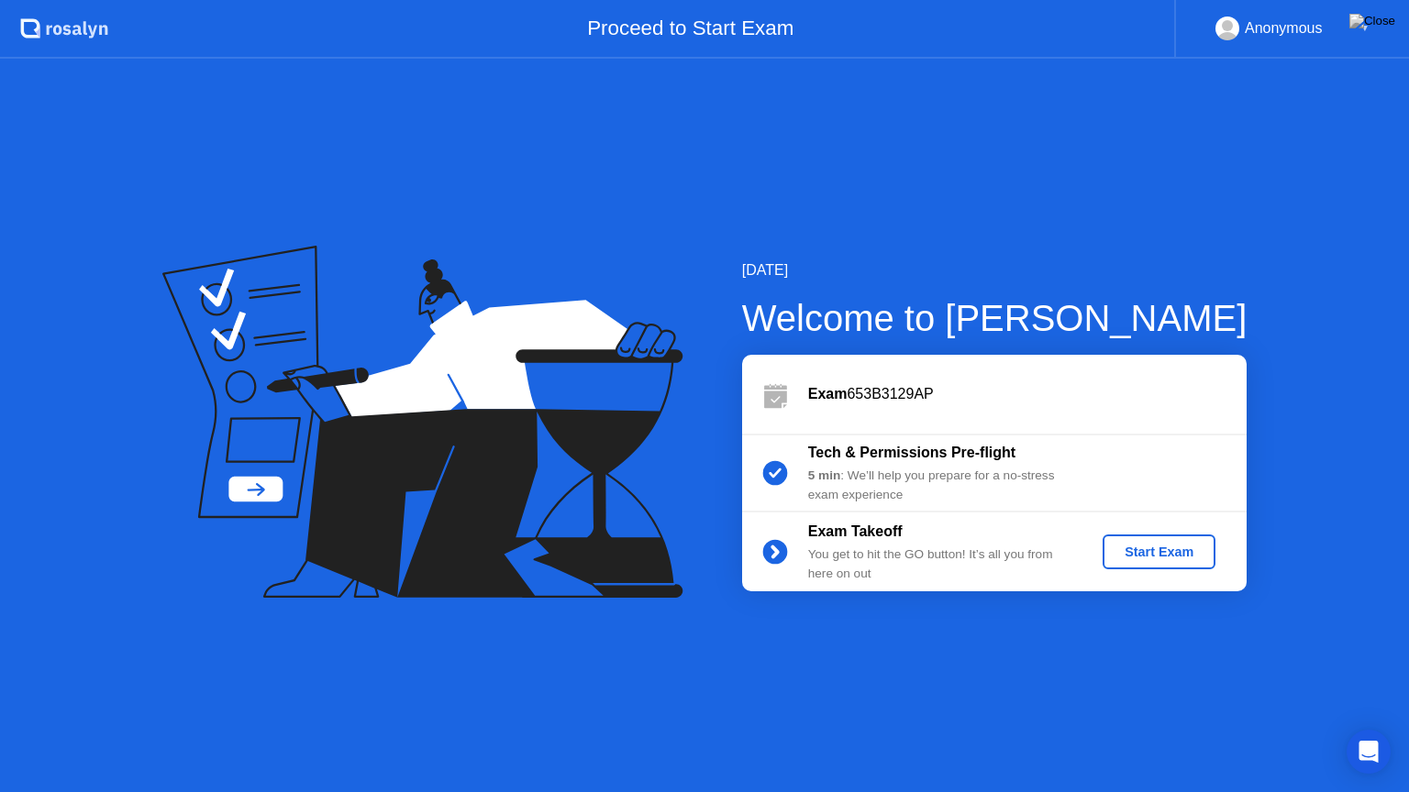
click at [1221, 610] on div "[DATE] Welcome to [PERSON_NAME] Exam 653B3129AP Tech & Permissions Pre-flight 5…" at bounding box center [704, 426] width 1409 height 734
click at [1144, 551] on div "Start Exam" at bounding box center [1159, 552] width 98 height 15
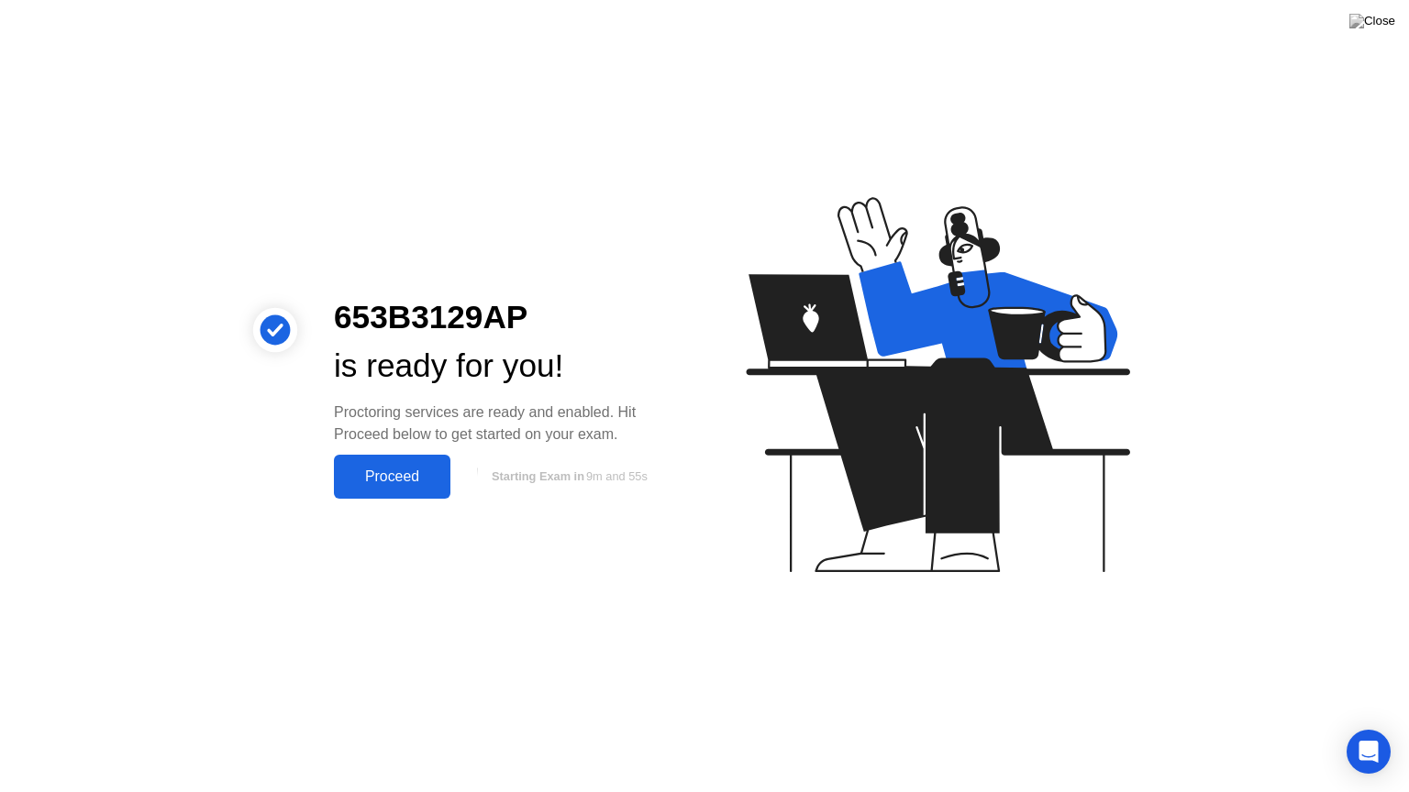
click at [373, 478] on div "Proceed" at bounding box center [391, 477] width 105 height 17
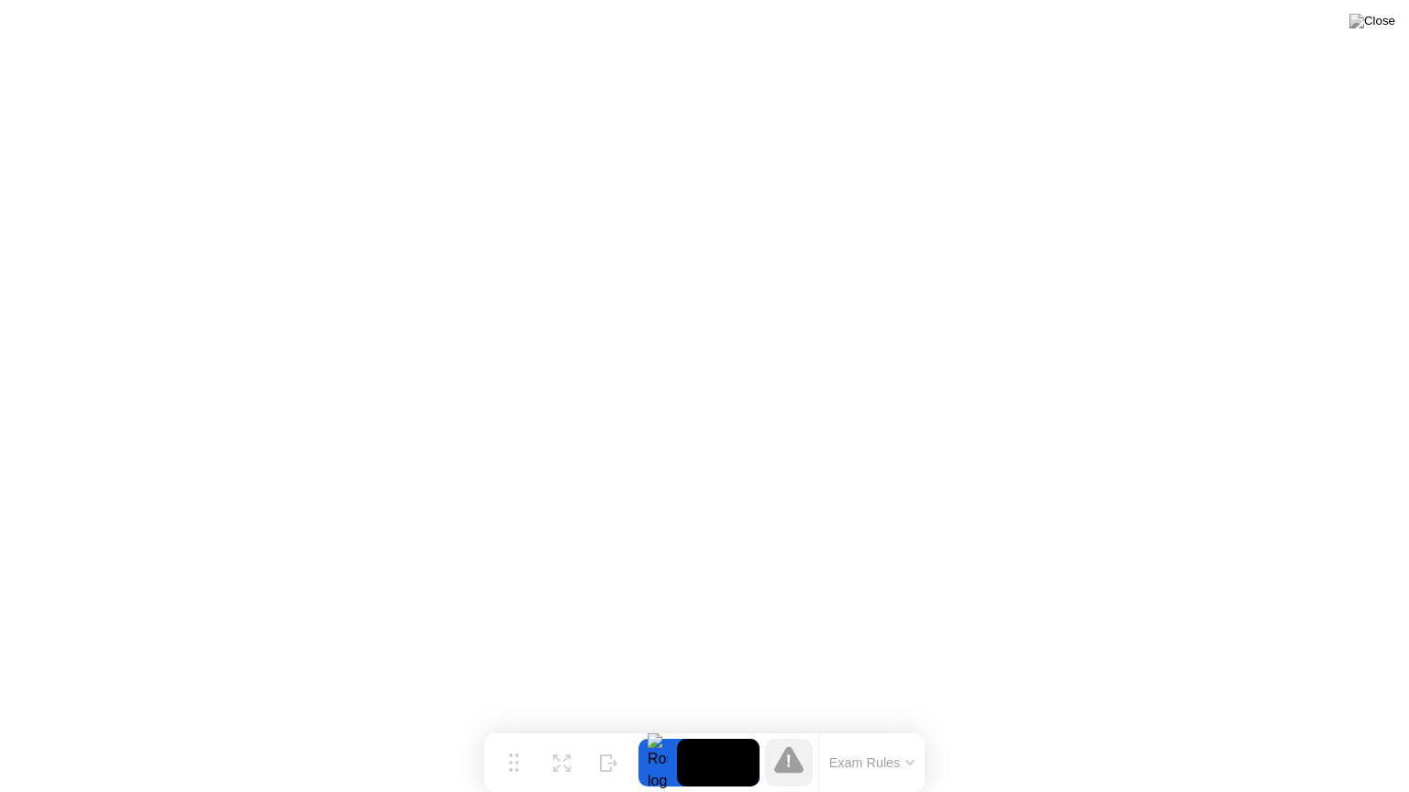
click at [912, 727] on button "Exam Rules" at bounding box center [871, 763] width 97 height 17
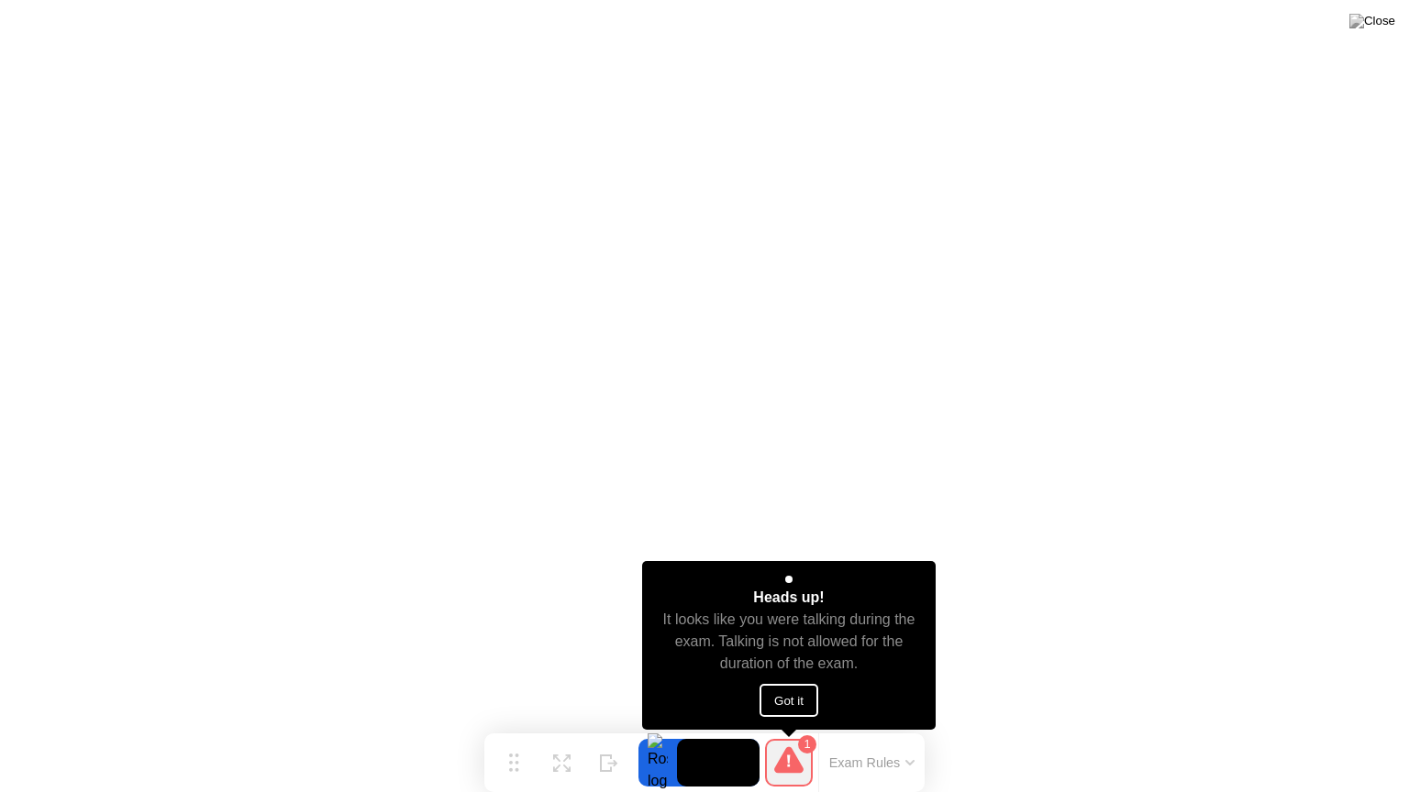
click at [732, 587] on div "Heads up! It looks like you were talking during the exam. Talking is not allowe…" at bounding box center [789, 645] width 294 height 169
click at [794, 702] on button "Got it" at bounding box center [788, 700] width 59 height 33
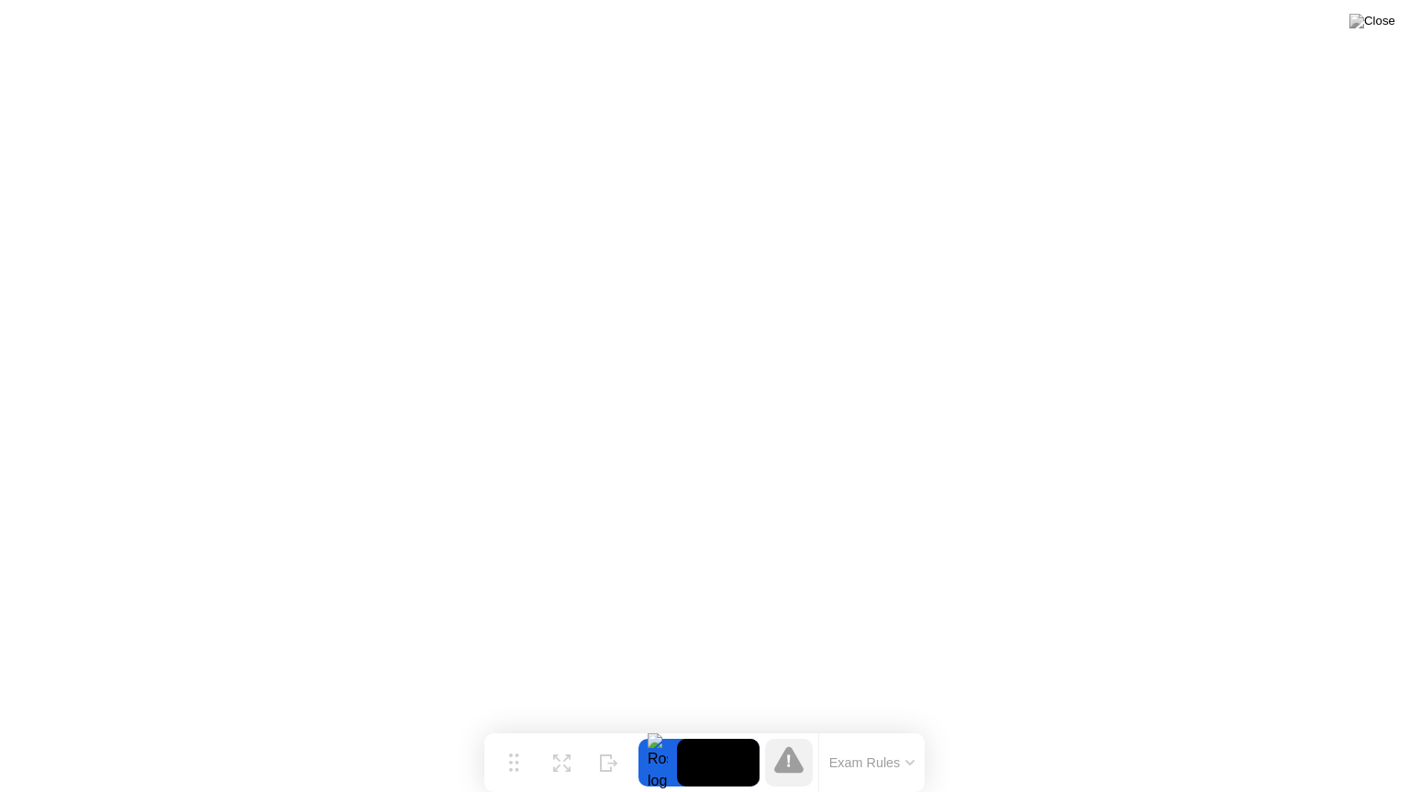
click at [910, 727] on icon at bounding box center [909, 763] width 7 height 4
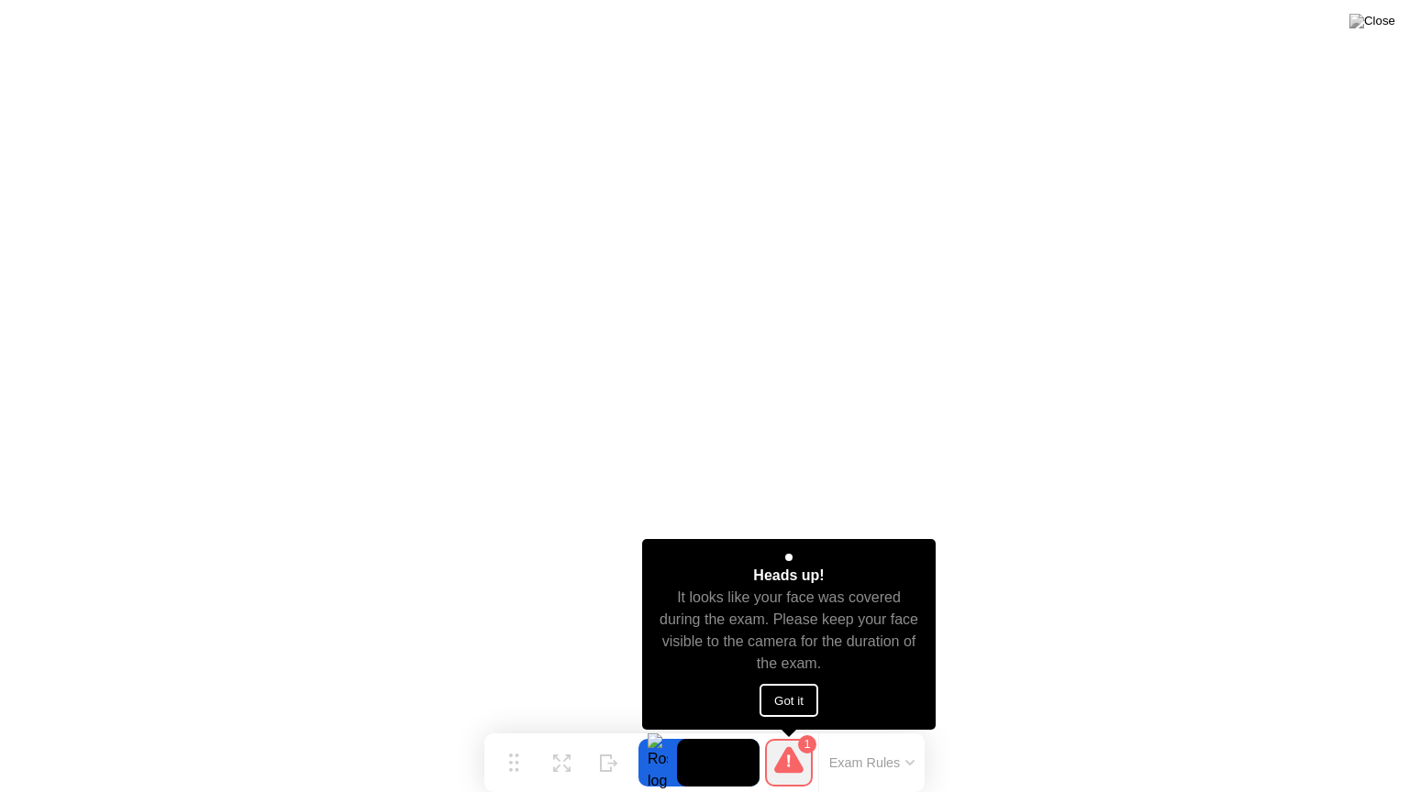
click at [793, 705] on button "Got it" at bounding box center [788, 700] width 59 height 33
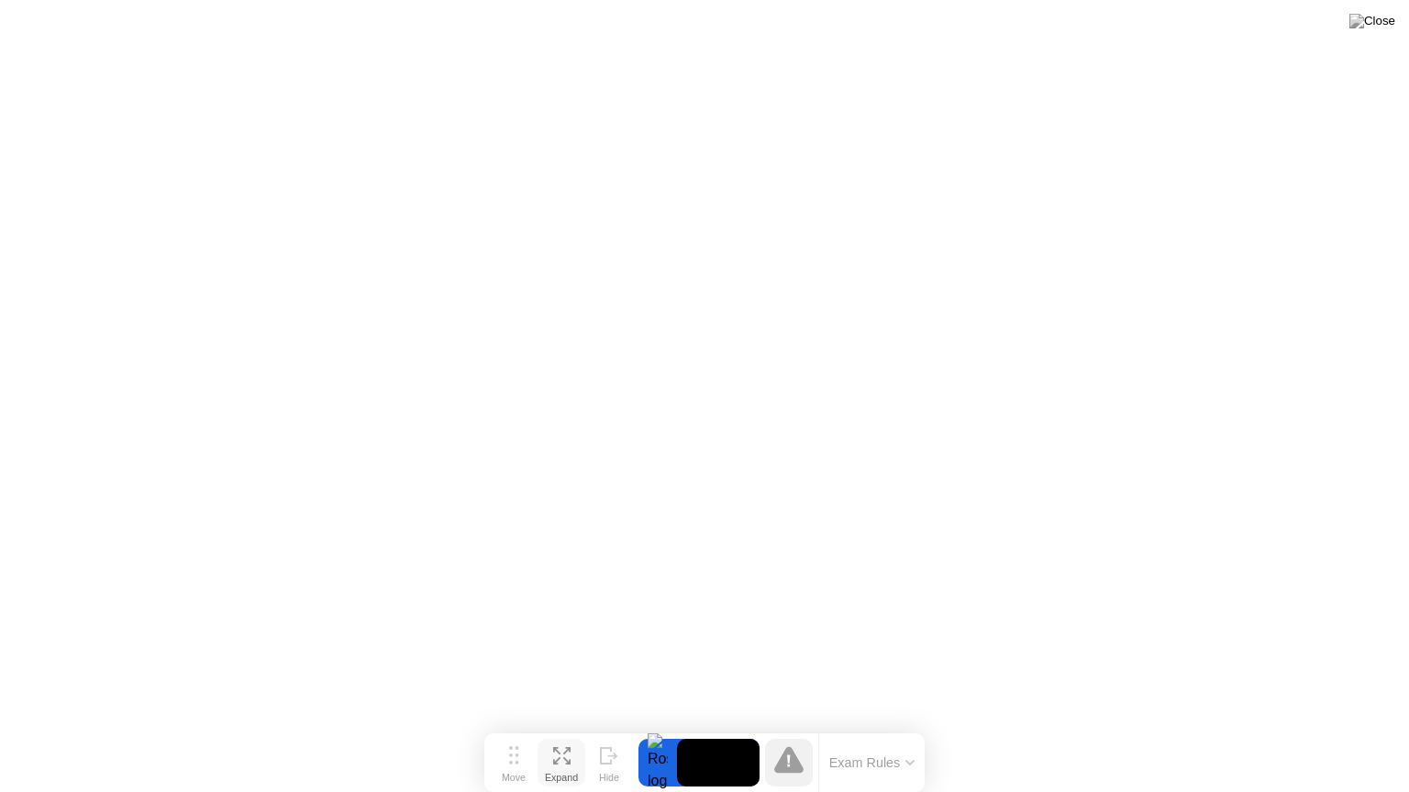
click at [558, 727] on icon at bounding box center [561, 755] width 17 height 17
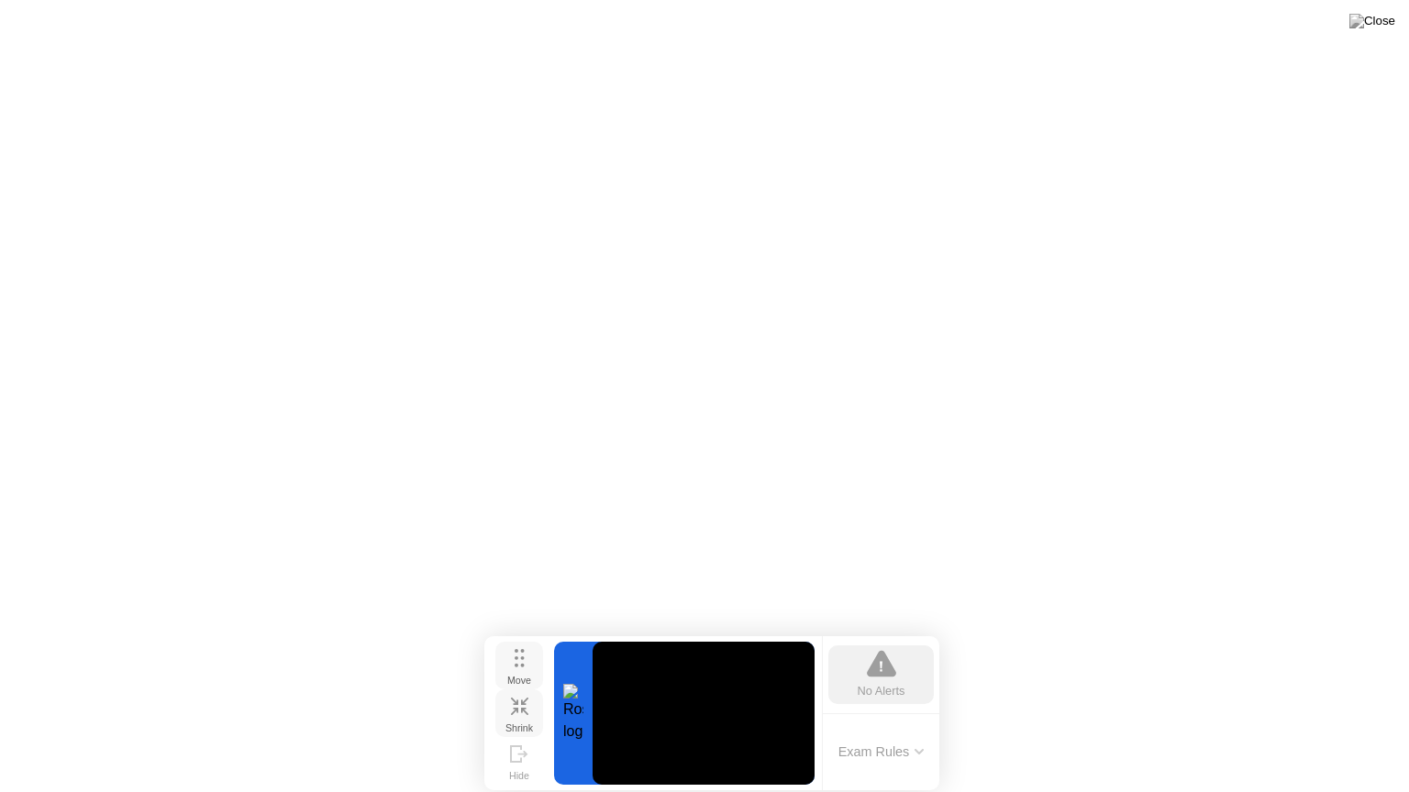
click at [521, 665] on circle at bounding box center [522, 666] width 4 height 4
click at [517, 680] on div "Move" at bounding box center [519, 680] width 24 height 11
click at [514, 723] on div "Shrink" at bounding box center [519, 728] width 28 height 11
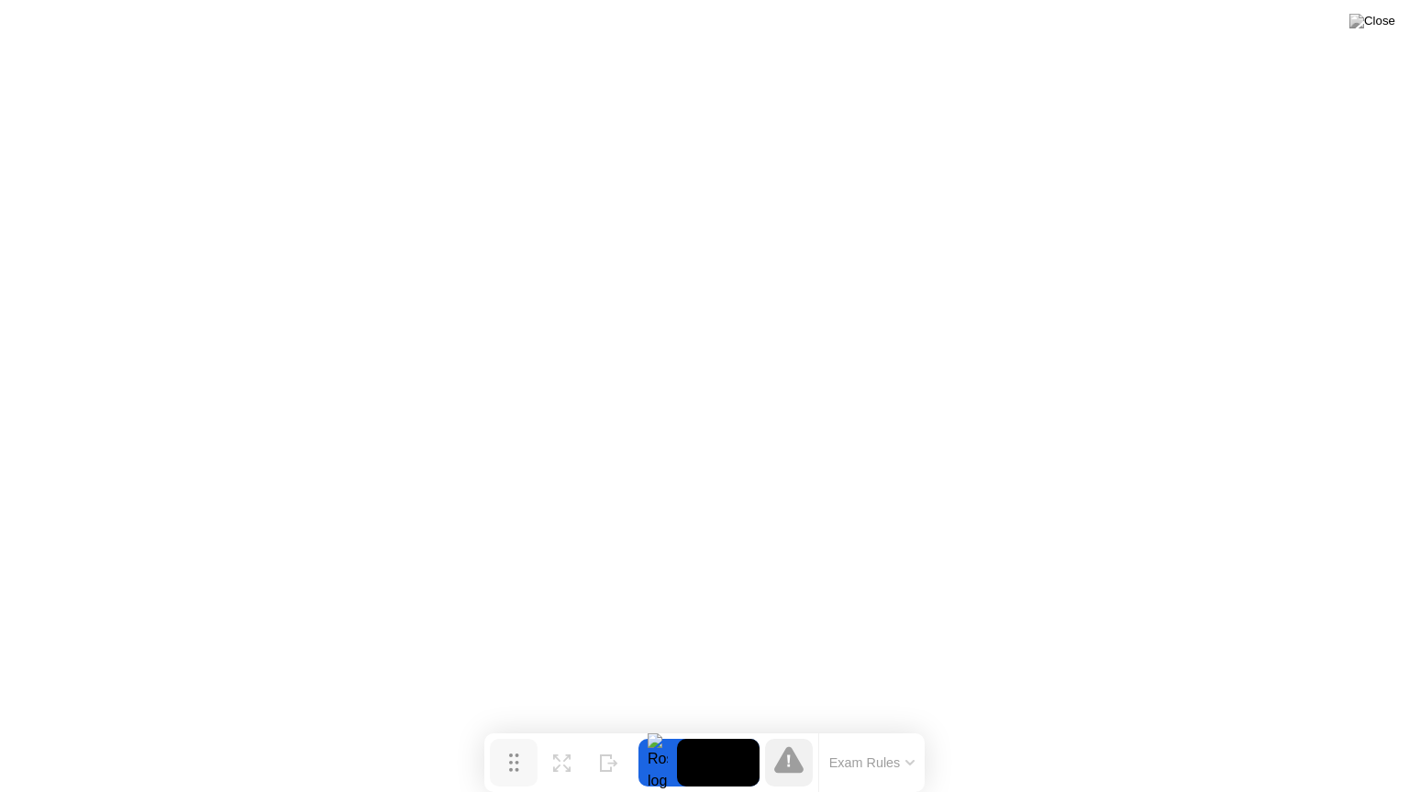
click at [510, 727] on div "Move" at bounding box center [514, 777] width 24 height 11
click at [554, 727] on div "Expand" at bounding box center [561, 777] width 33 height 11
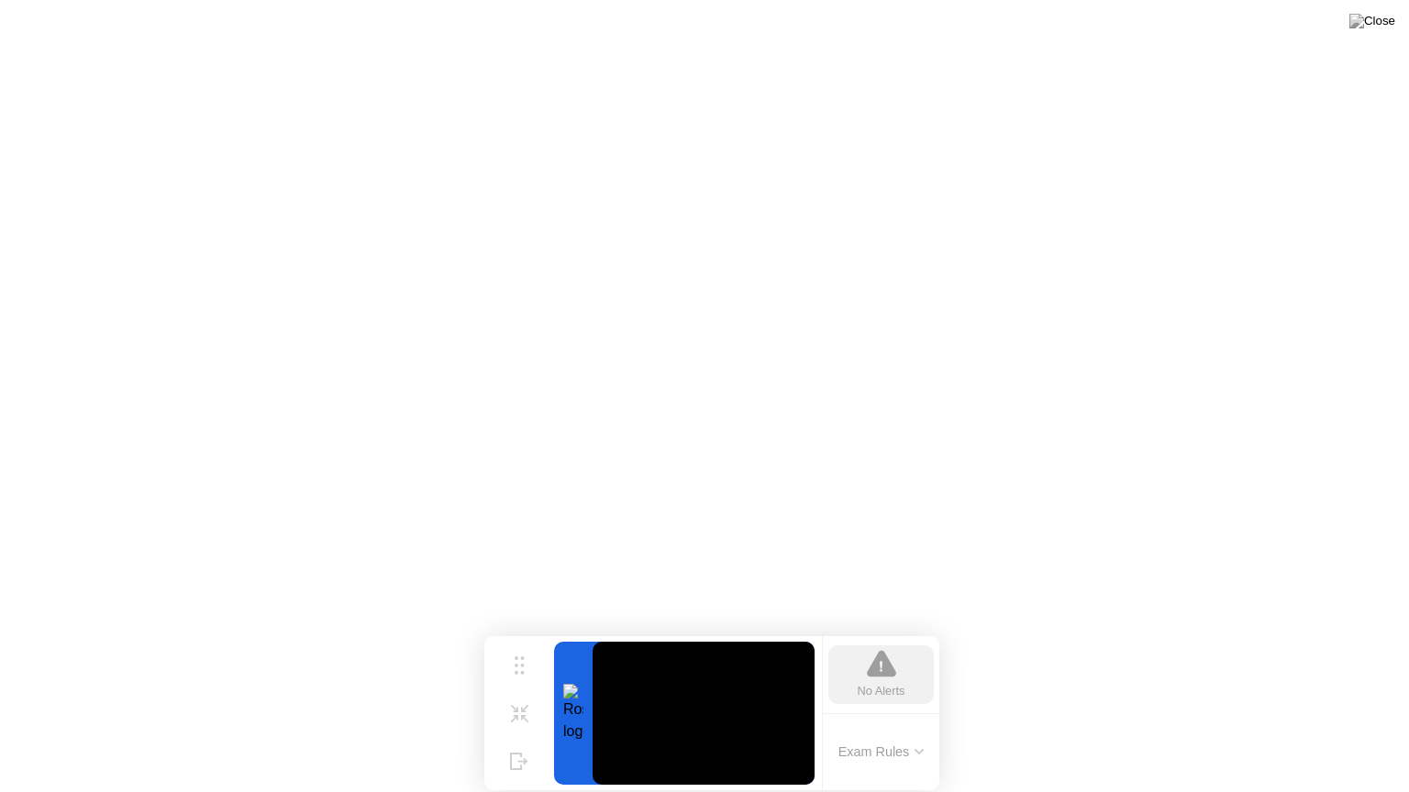
click at [882, 678] on icon at bounding box center [881, 664] width 29 height 27
click at [525, 709] on icon at bounding box center [519, 706] width 17 height 17
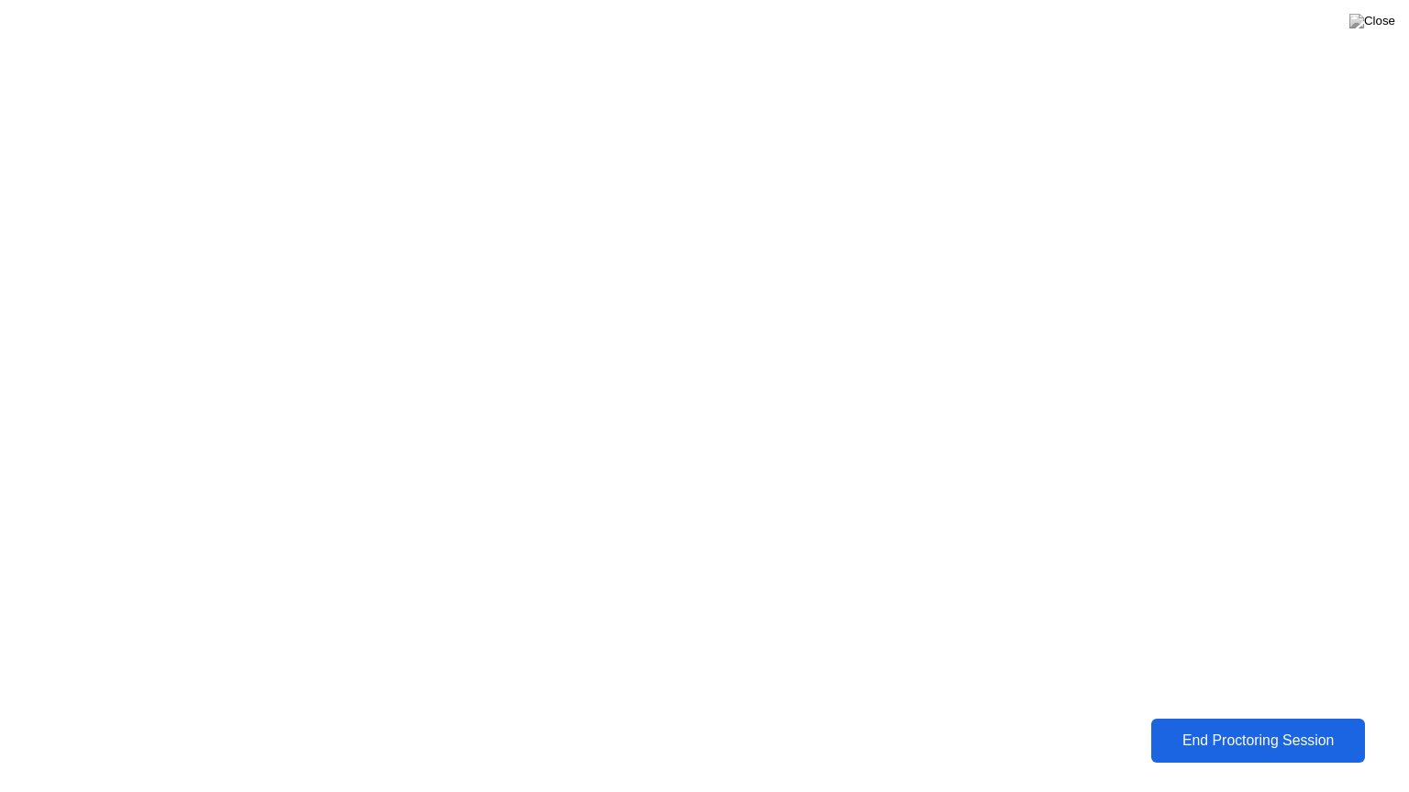
click at [1234, 727] on div "End Proctoring Session" at bounding box center [1257, 741] width 203 height 17
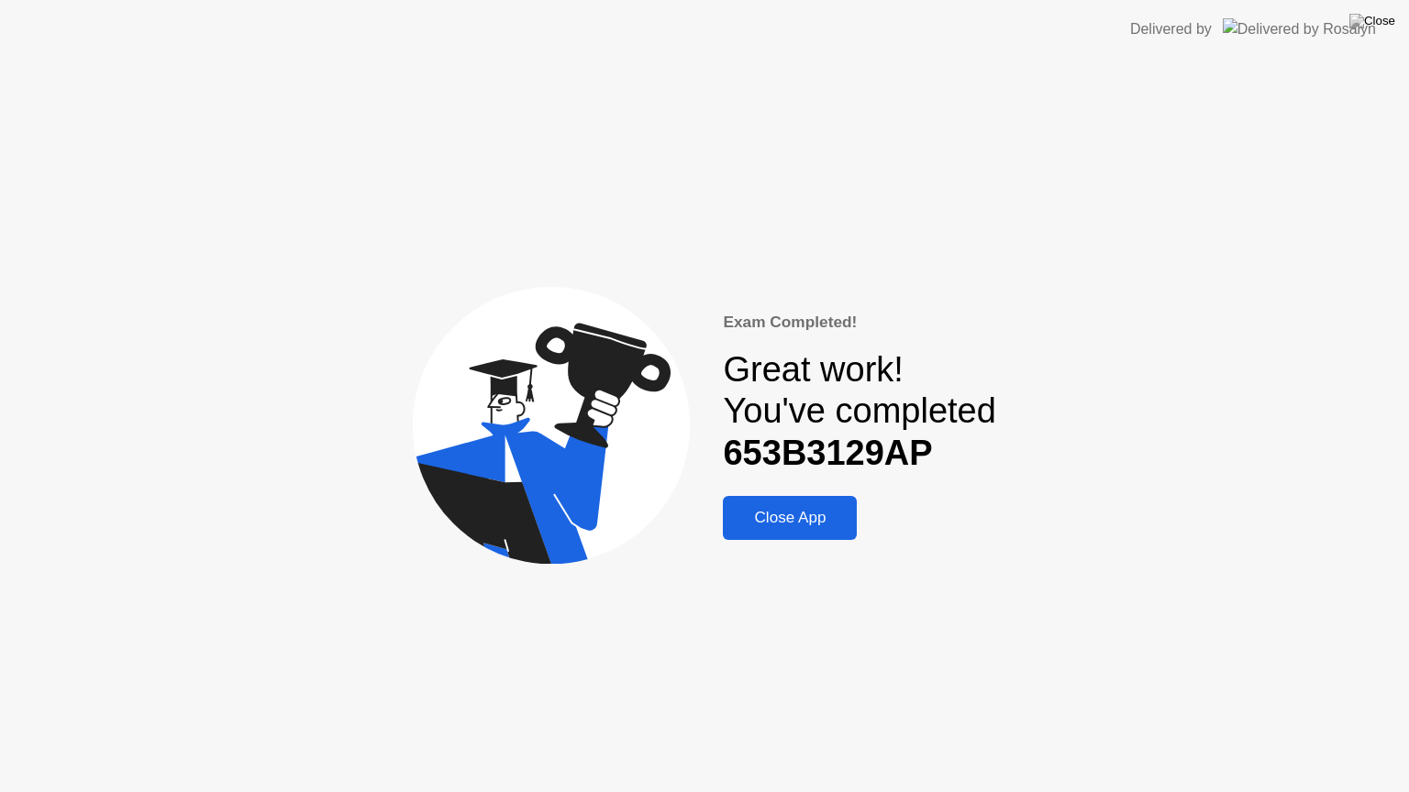
click at [813, 527] on div "Close App" at bounding box center [789, 518] width 123 height 18
